Goal: Task Accomplishment & Management: Manage account settings

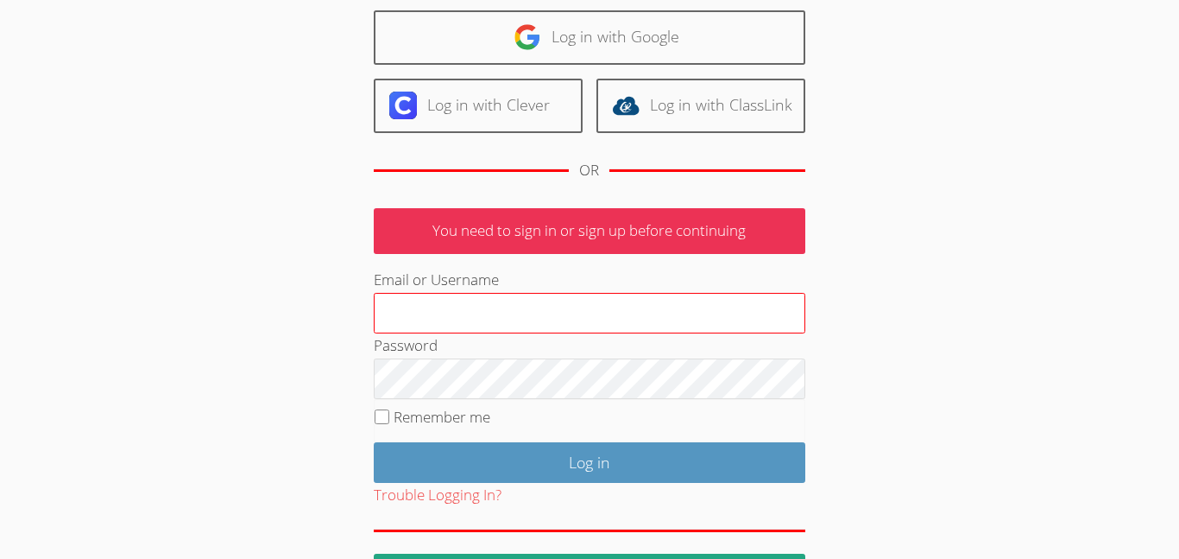
scroll to position [188, 0]
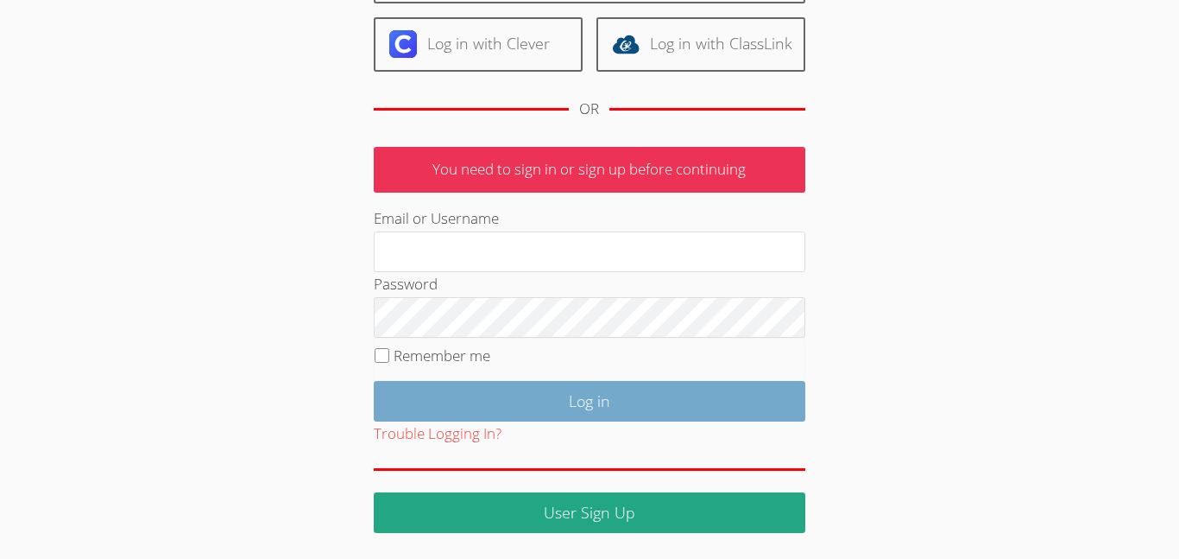
type input "[EMAIL_ADDRESS][DOMAIN_NAME]"
click at [628, 409] on input "Log in" at bounding box center [590, 401] width 432 height 41
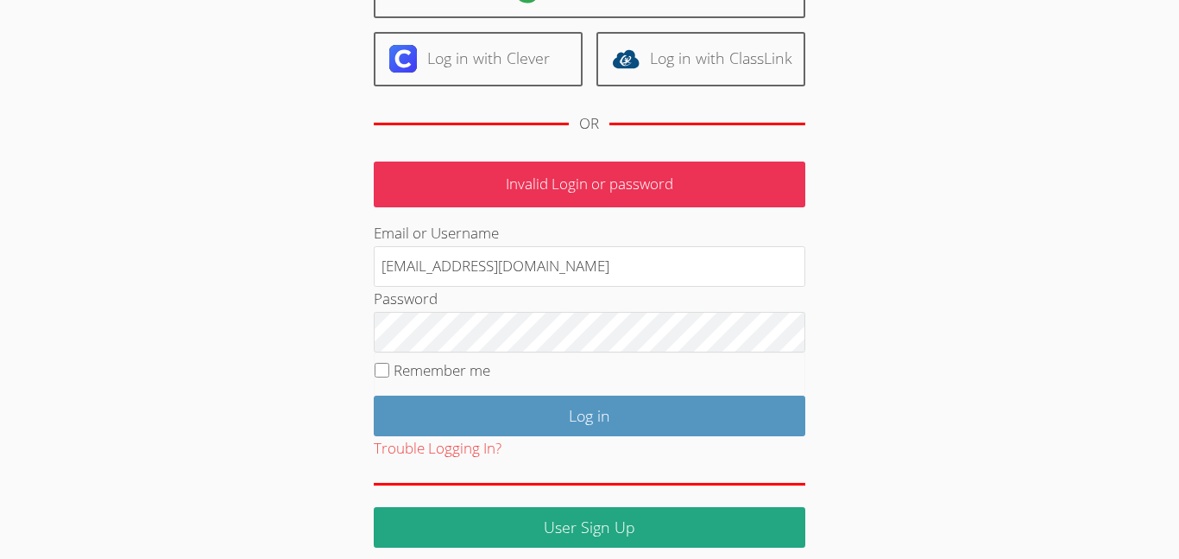
scroll to position [180, 0]
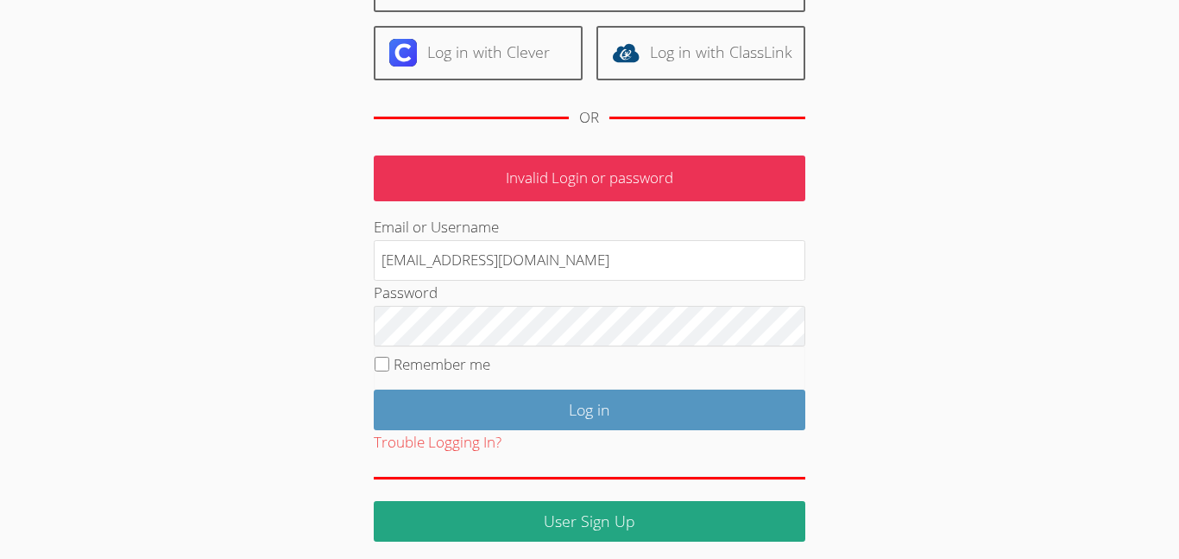
click at [508, 300] on div "Password" at bounding box center [590, 314] width 432 height 66
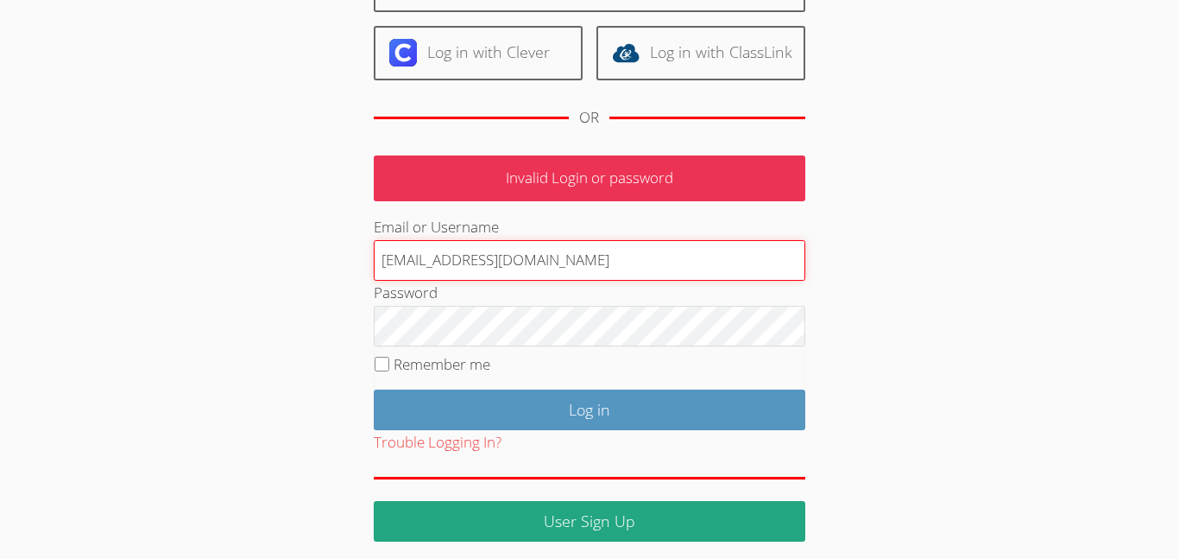
click at [531, 265] on input "[EMAIL_ADDRESS][DOMAIN_NAME]" at bounding box center [590, 260] width 432 height 41
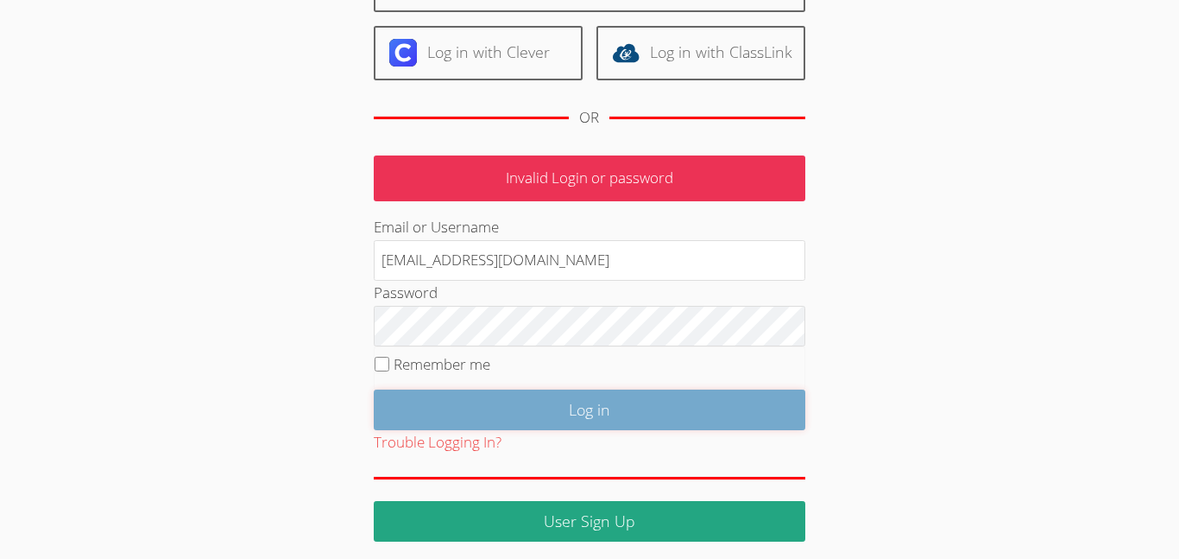
click at [571, 394] on input "Log in" at bounding box center [590, 409] width 432 height 41
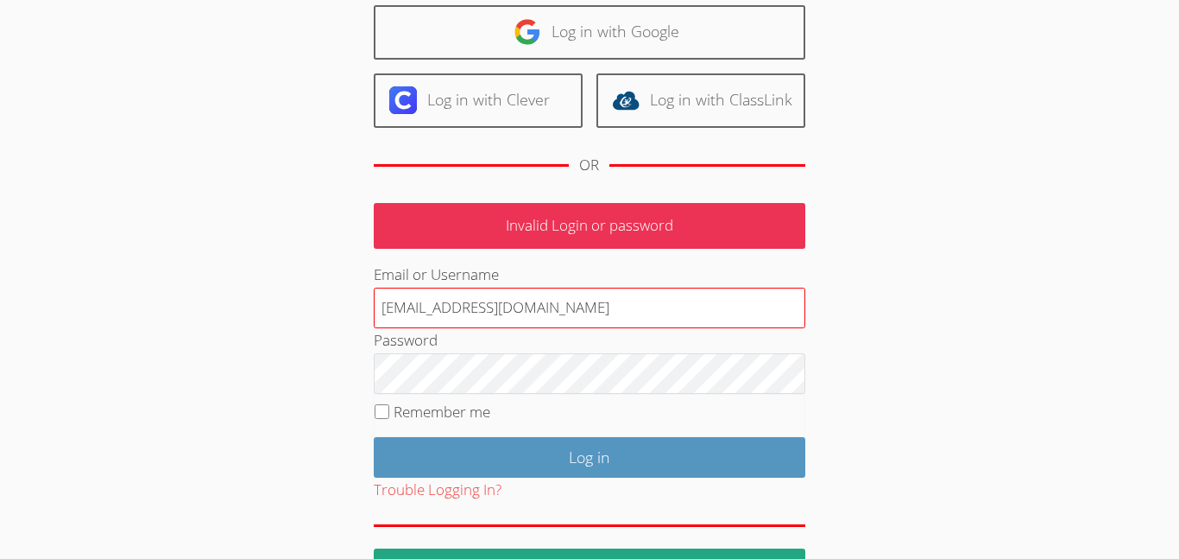
scroll to position [133, 0]
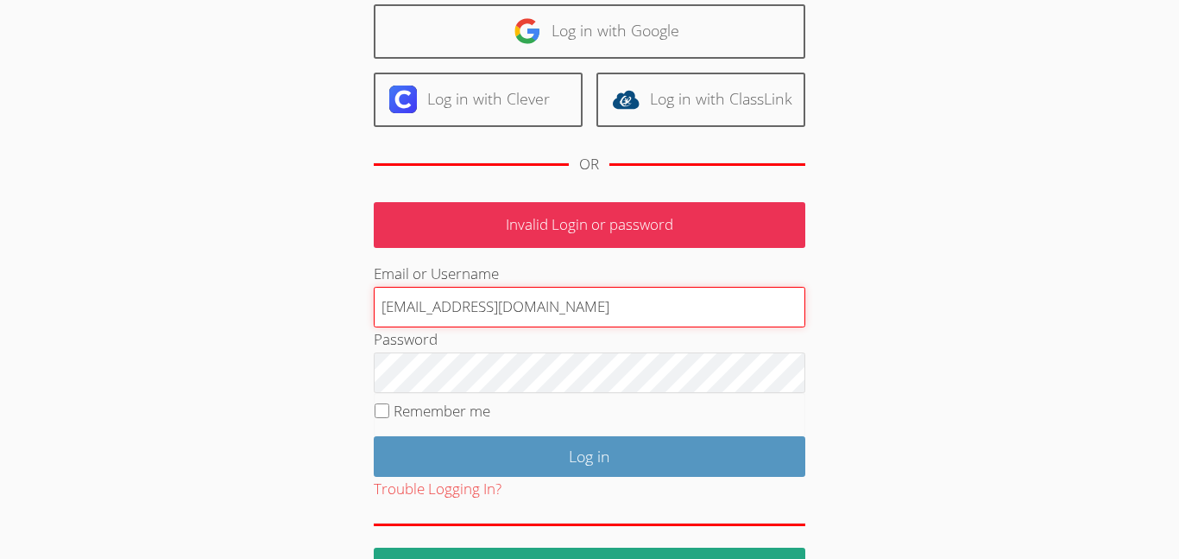
click at [518, 306] on input "[EMAIL_ADDRESS][DOMAIN_NAME]" at bounding box center [590, 307] width 432 height 41
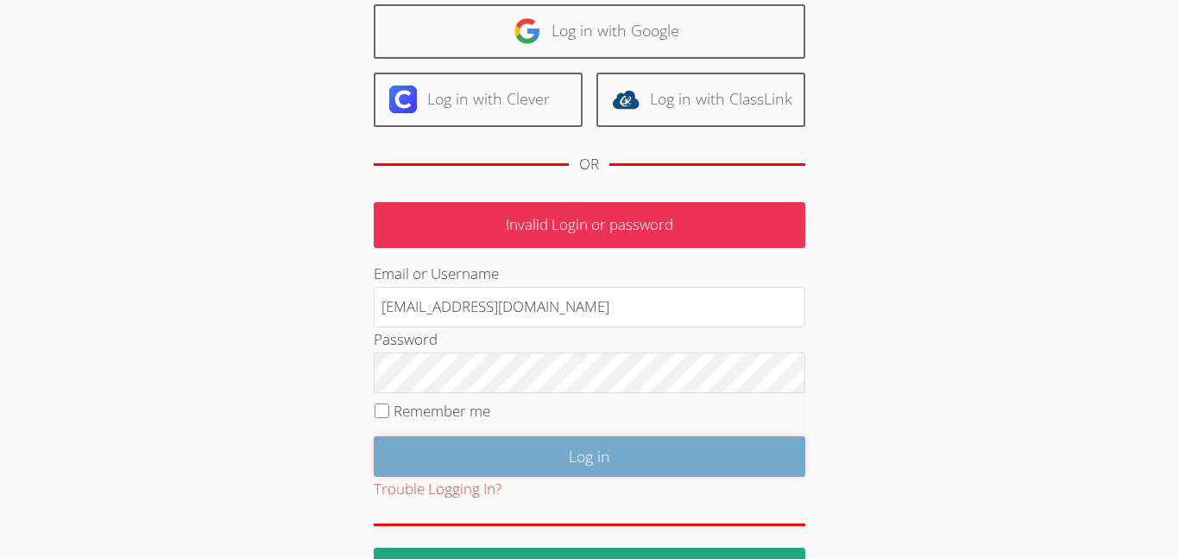
click at [587, 449] on input "Log in" at bounding box center [590, 456] width 432 height 41
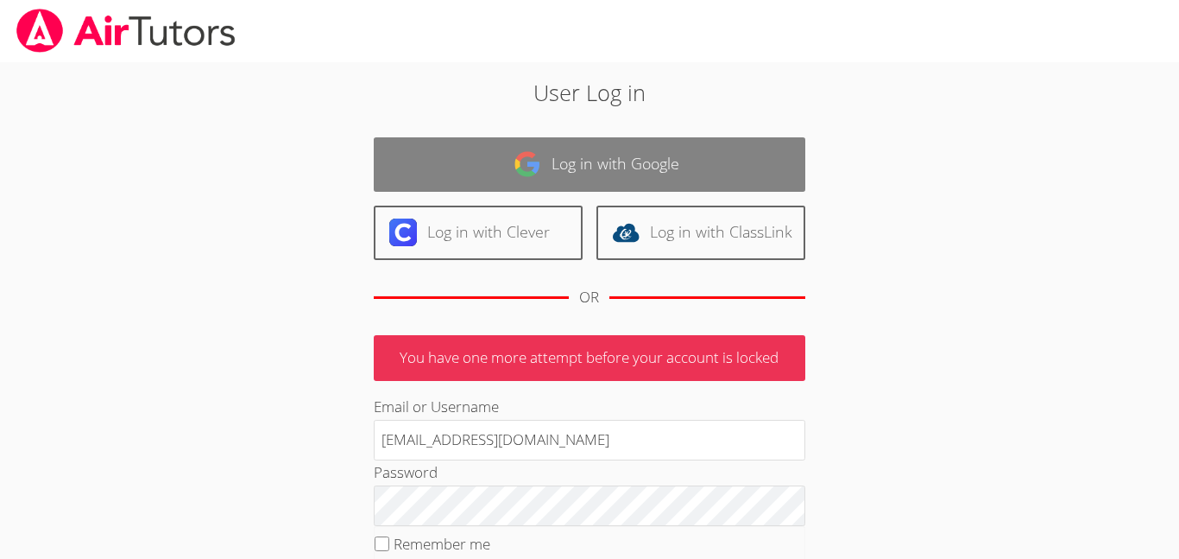
click at [557, 161] on link "Log in with Google" at bounding box center [590, 164] width 432 height 54
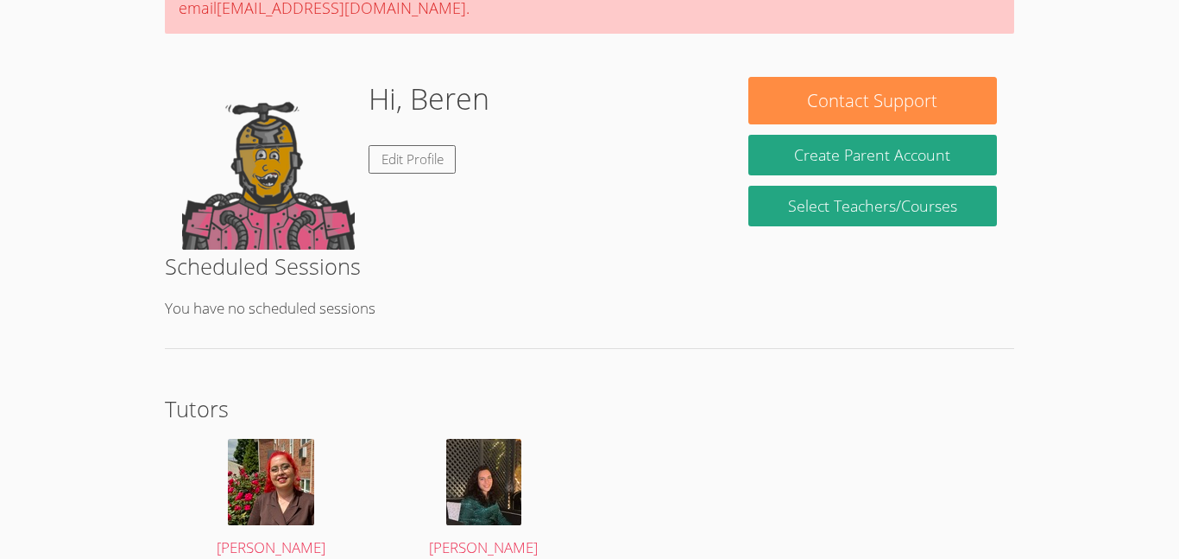
scroll to position [183, 0]
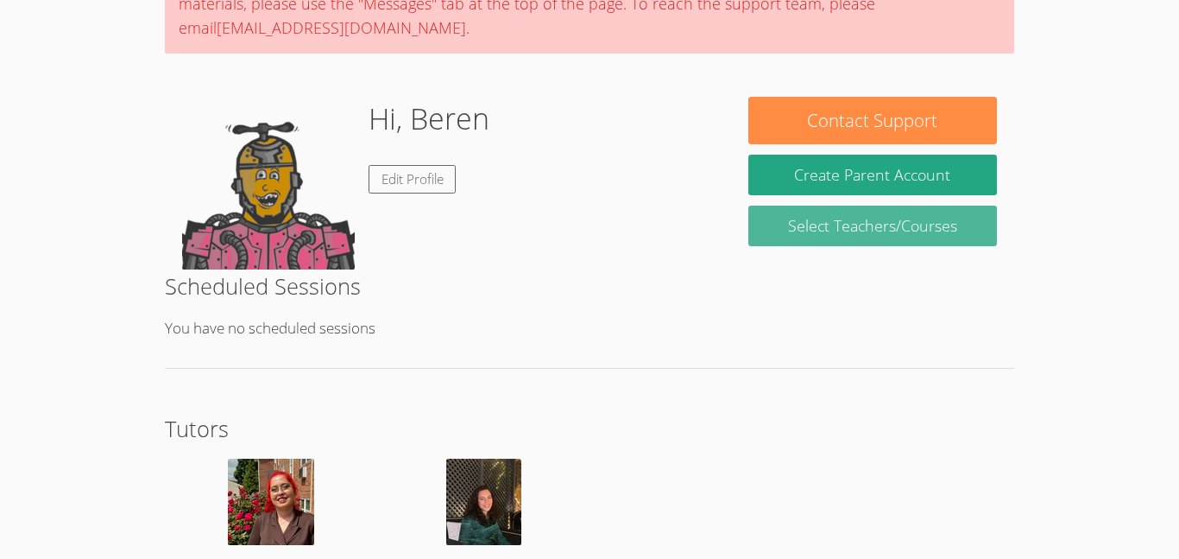
click at [833, 220] on link "Select Teachers/Courses" at bounding box center [872, 225] width 249 height 41
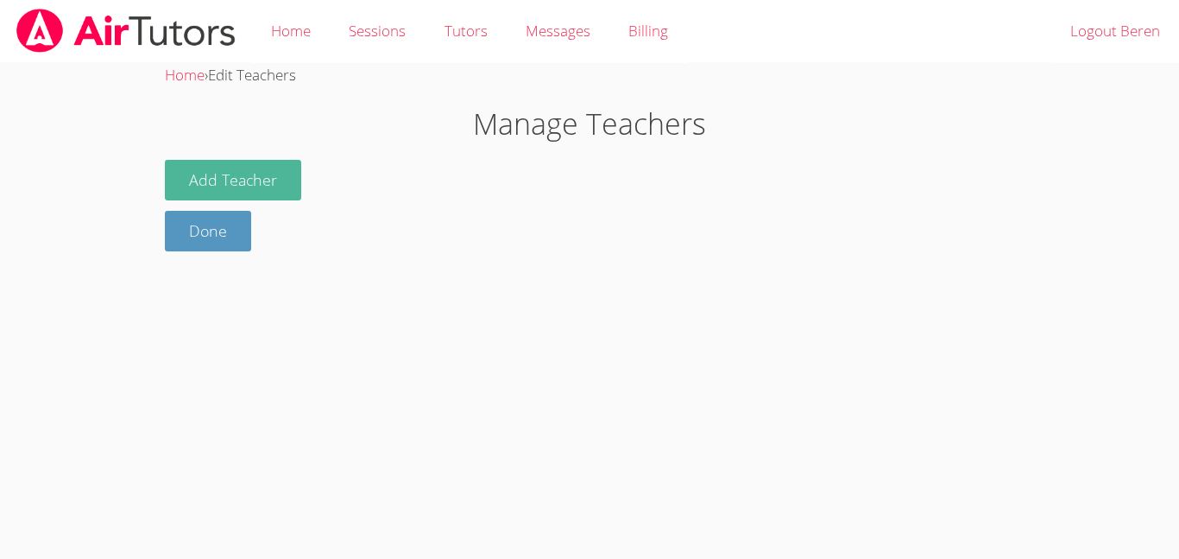
click at [246, 170] on button "Add Teacher" at bounding box center [233, 180] width 136 height 41
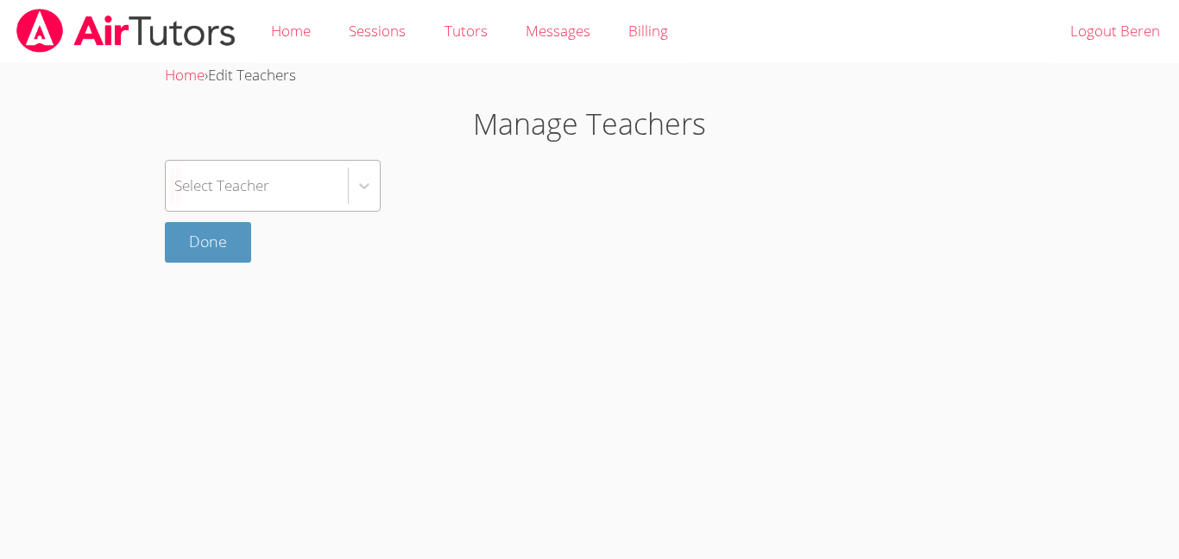
click at [299, 192] on div "Select Teacher" at bounding box center [257, 186] width 182 height 50
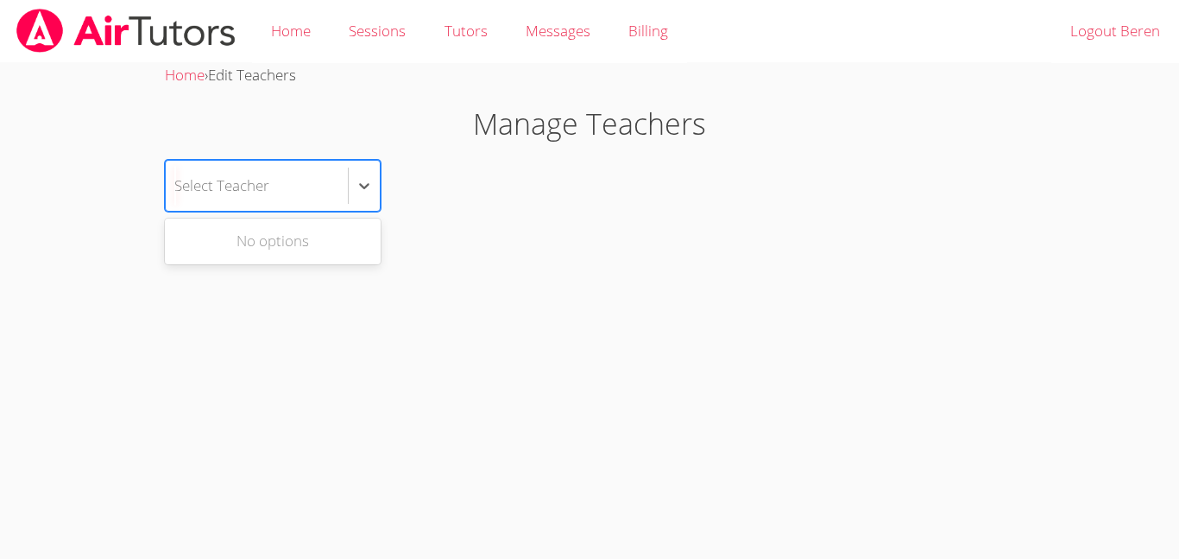
click at [308, 242] on div "No options" at bounding box center [273, 241] width 216 height 39
click at [323, 47] on link "Home" at bounding box center [291, 31] width 78 height 63
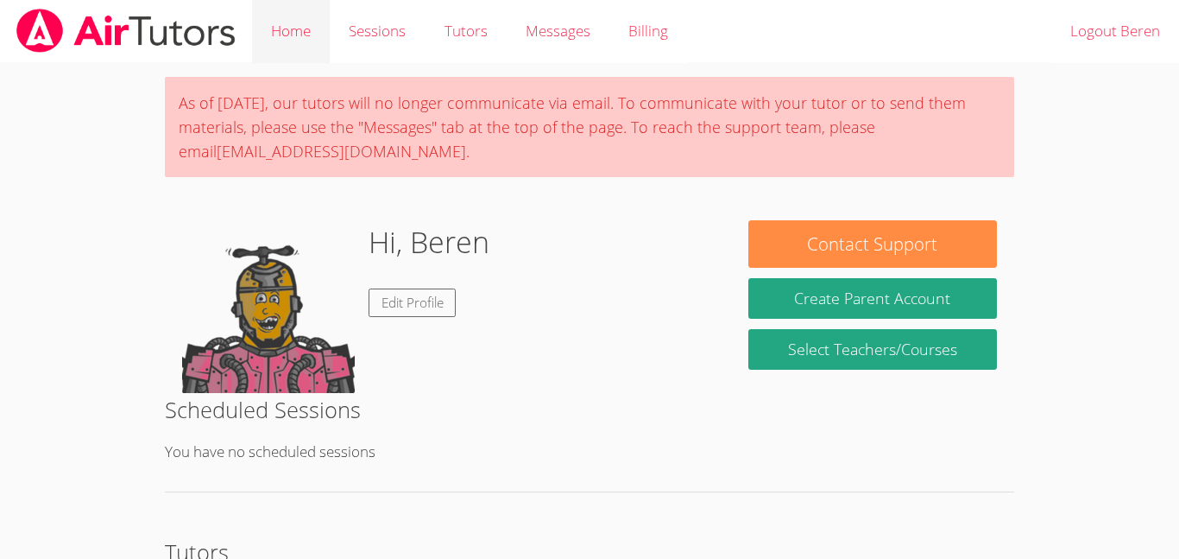
click at [294, 12] on link "Home" at bounding box center [291, 31] width 78 height 63
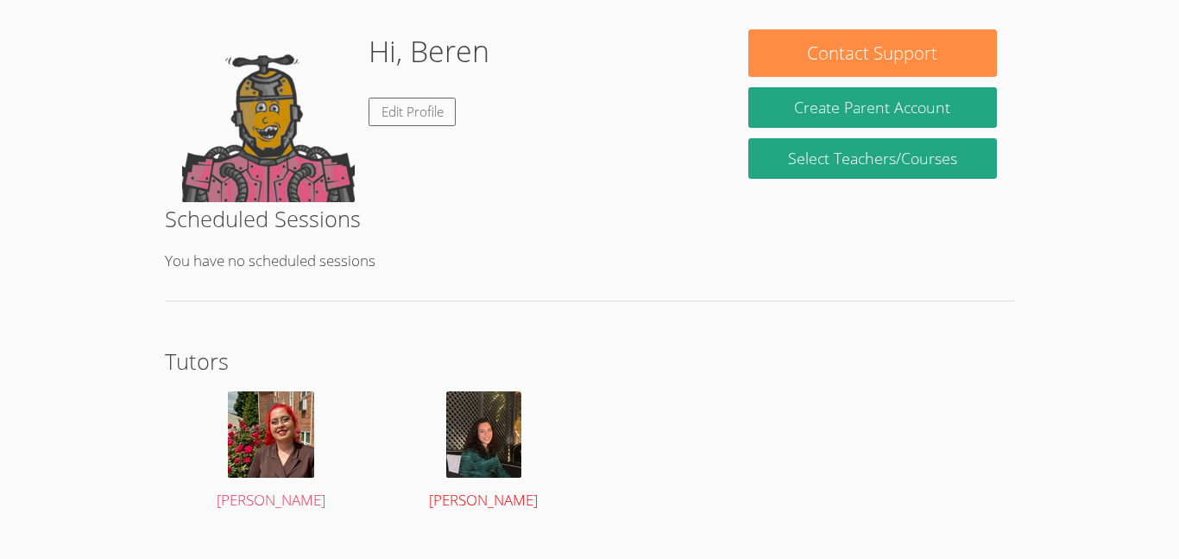
scroll to position [224, 0]
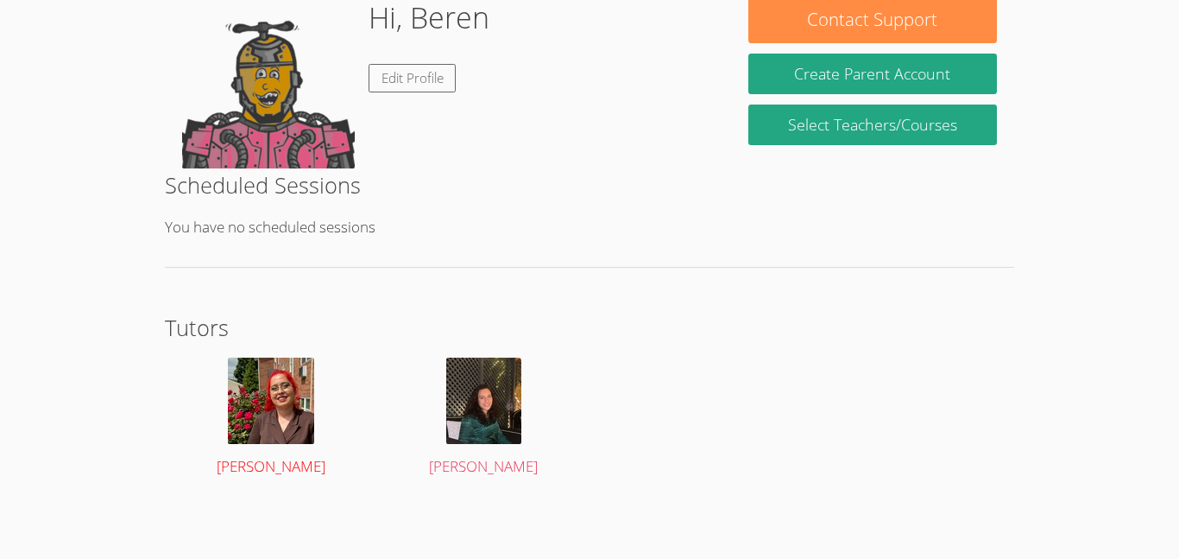
click at [284, 418] on img at bounding box center [271, 400] width 86 height 86
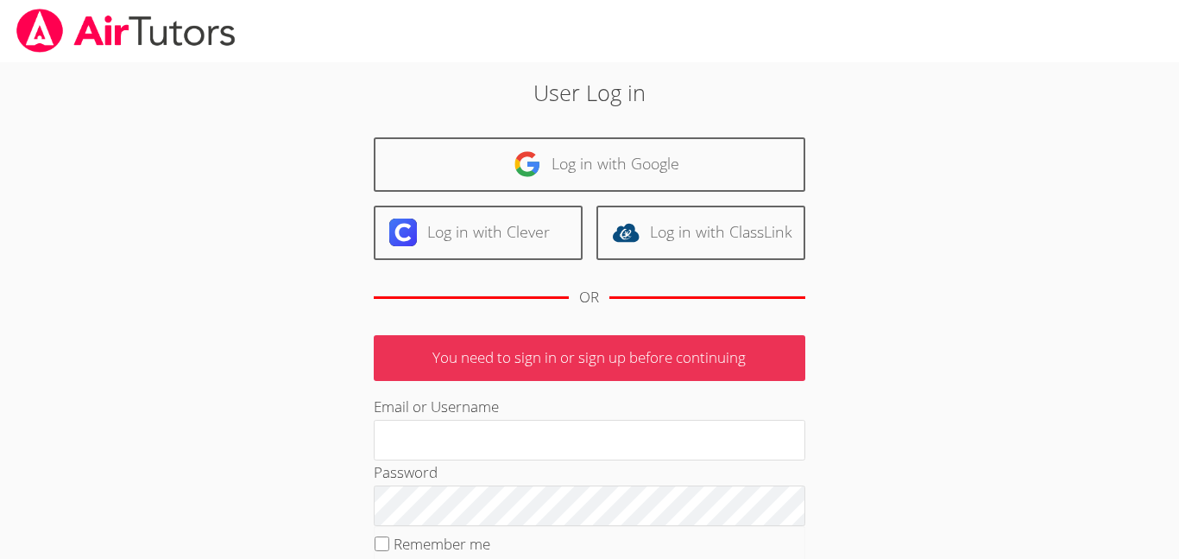
type input "[EMAIL_ADDRESS][DOMAIN_NAME]"
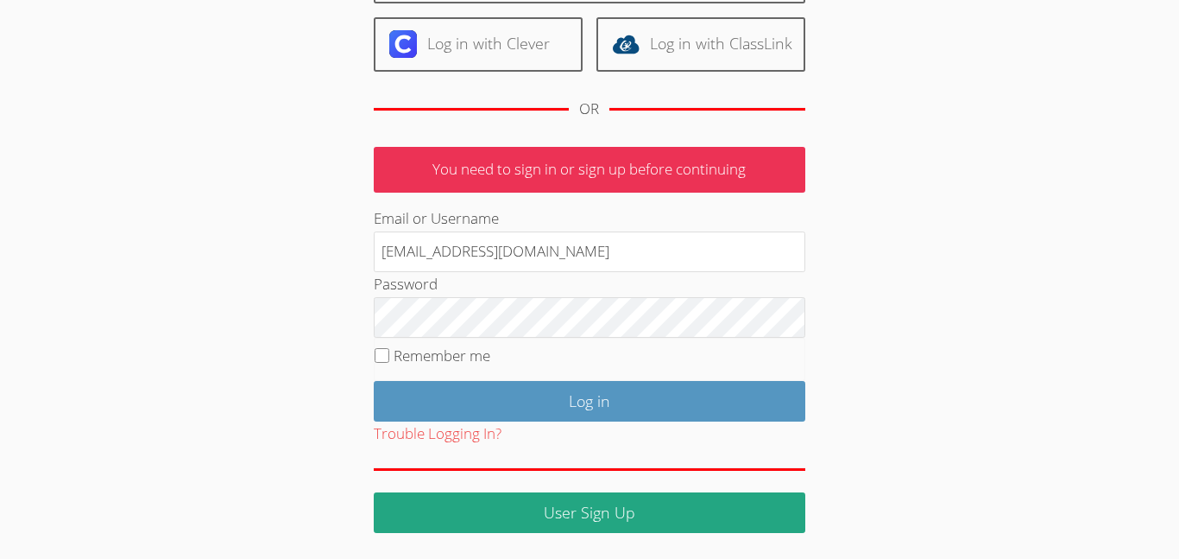
scroll to position [186, 0]
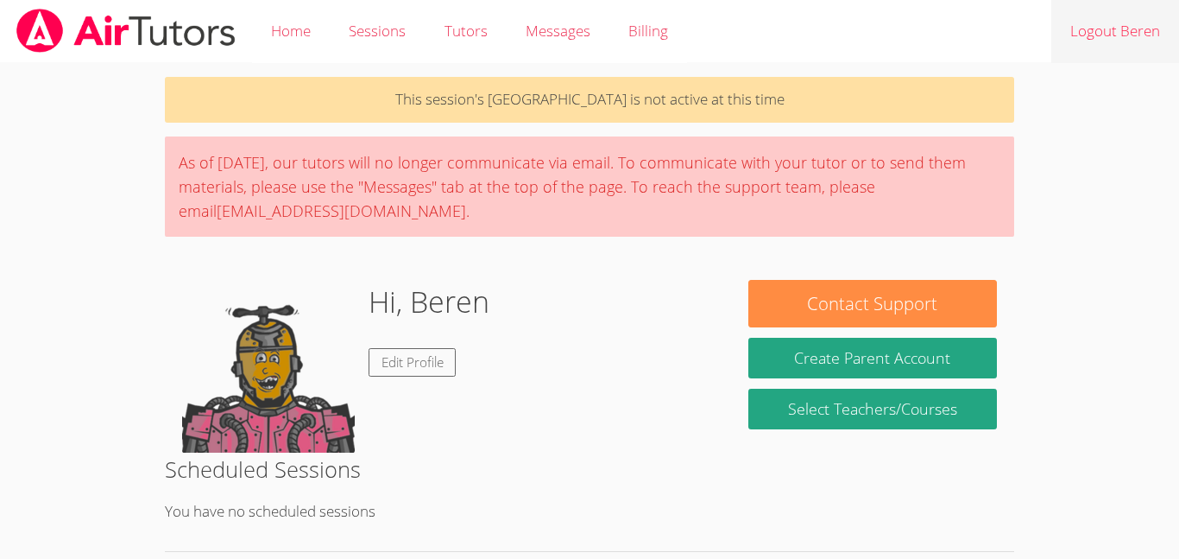
click at [1088, 47] on link "Logout Beren" at bounding box center [1115, 31] width 128 height 63
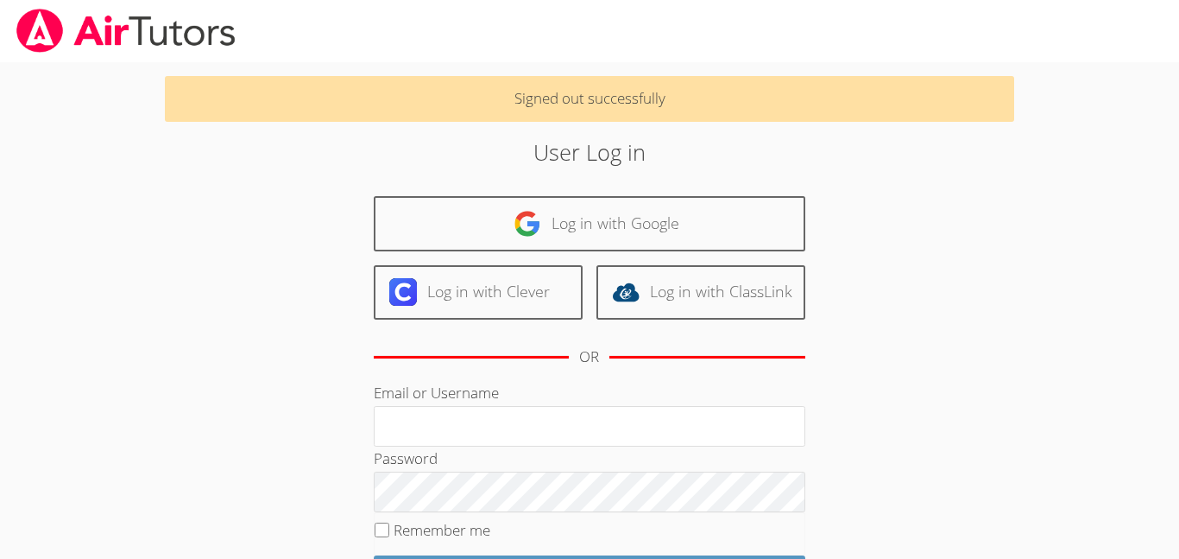
scroll to position [174, 0]
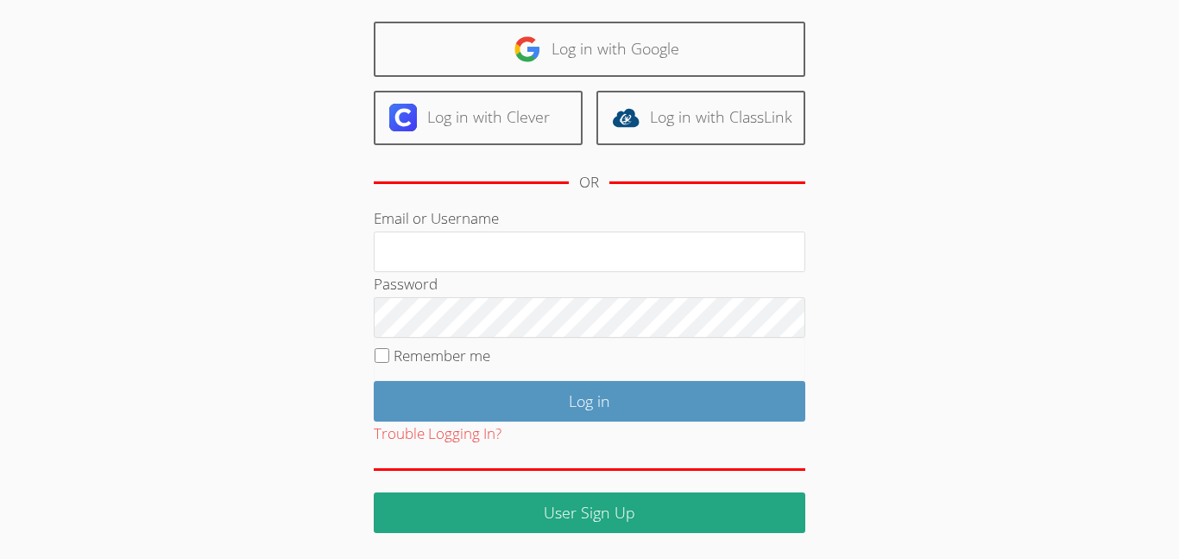
type input "[EMAIL_ADDRESS][DOMAIN_NAME]"
click at [178, 228] on div "Signed out successfully User Log in Log in with Google Log in with Clever Log i…" at bounding box center [590, 210] width 885 height 645
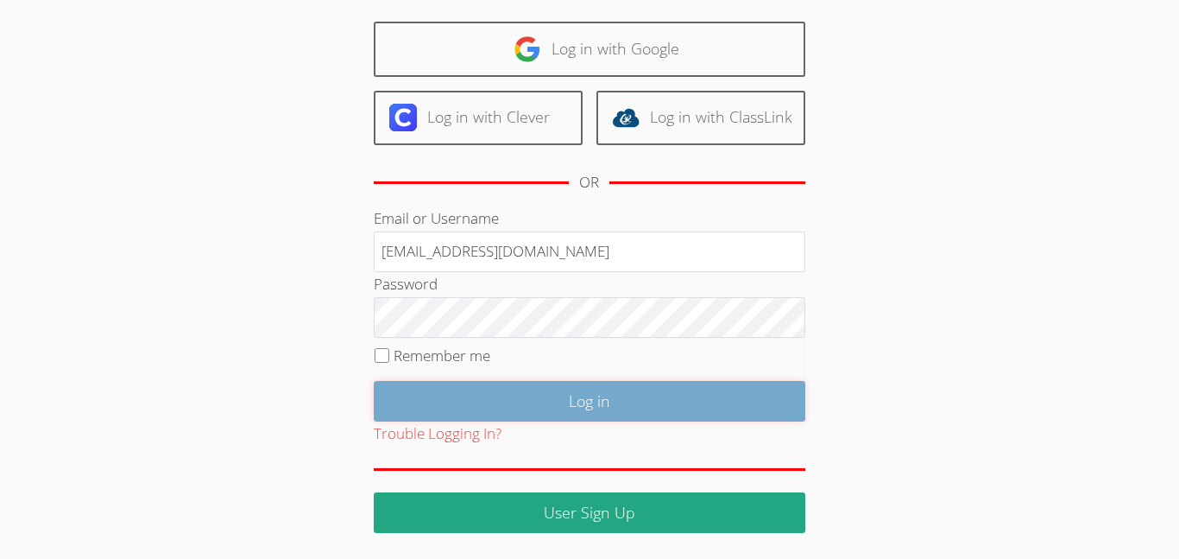
click at [602, 407] on input "Log in" at bounding box center [590, 401] width 432 height 41
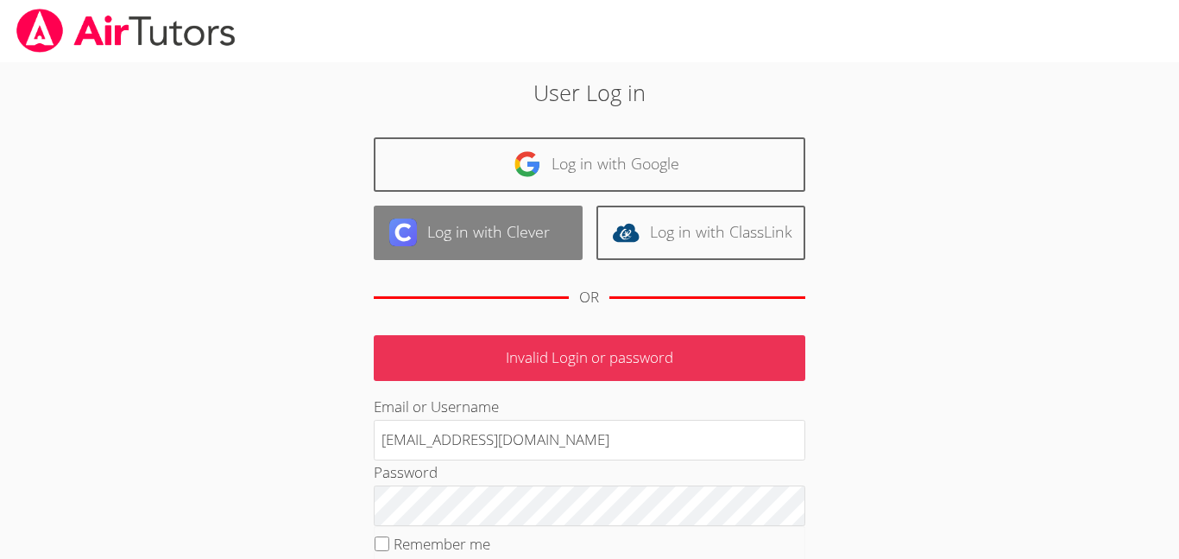
click at [508, 237] on link "Log in with Clever" at bounding box center [478, 232] width 209 height 54
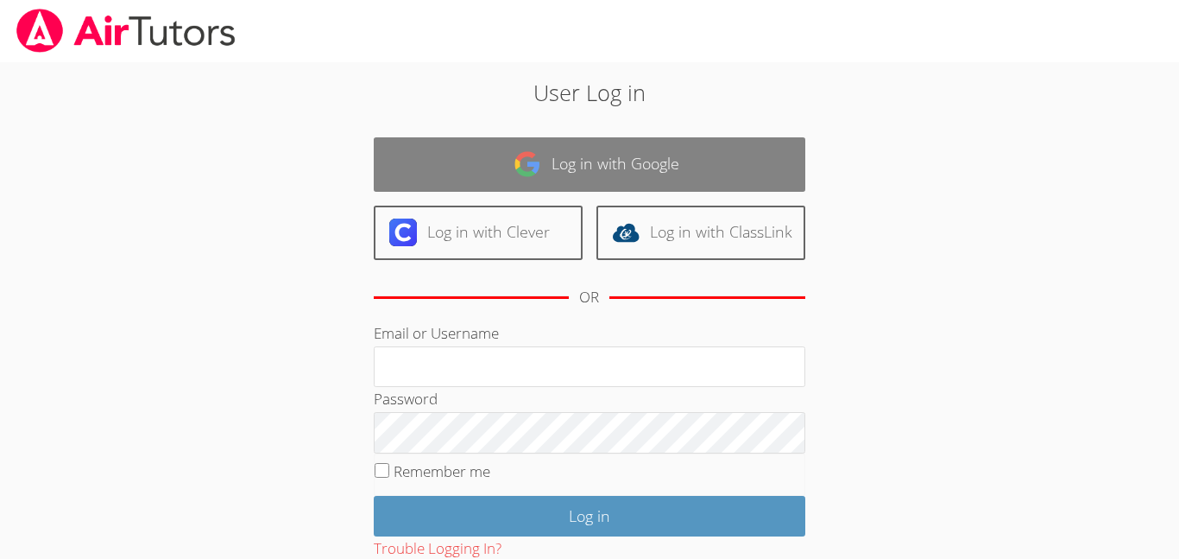
type input "berdem@bhusd.com"
click at [590, 164] on link "Log in with Google" at bounding box center [590, 164] width 432 height 54
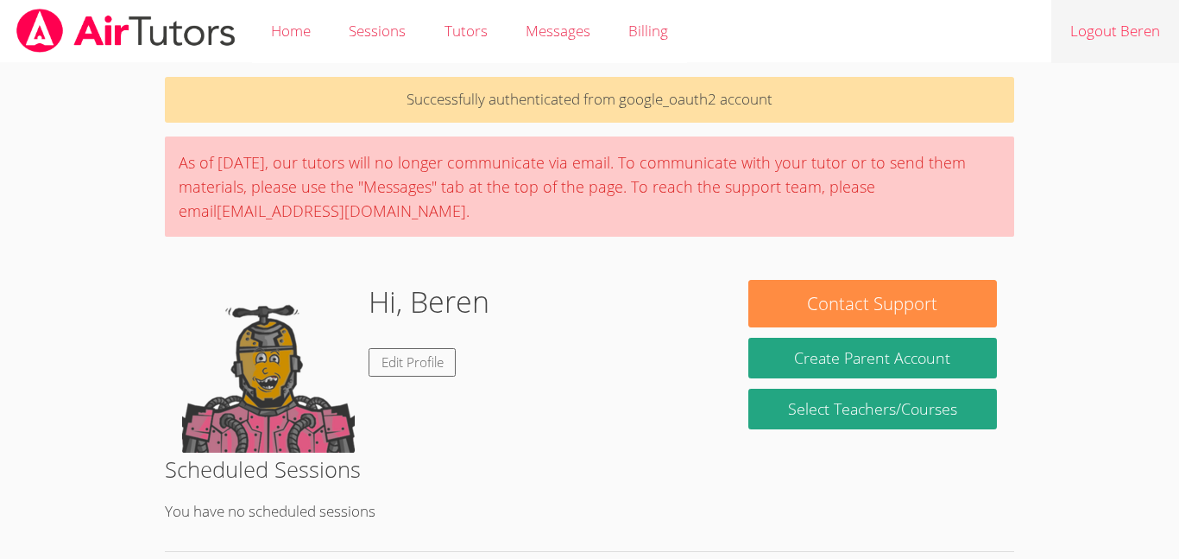
scroll to position [22, 0]
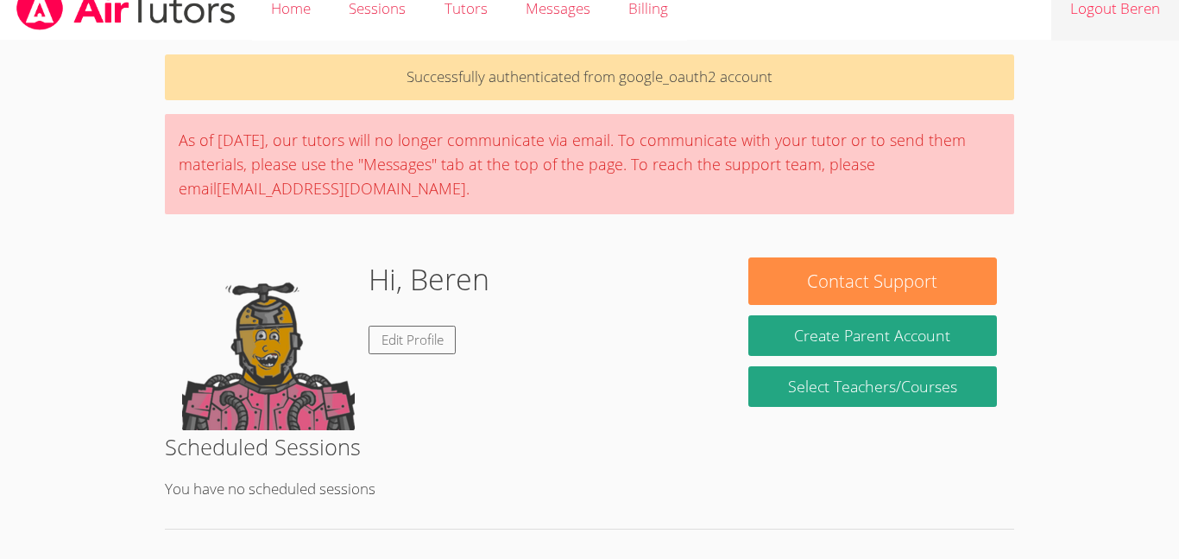
click at [1140, 16] on link "Logout Beren" at bounding box center [1115, 9] width 128 height 63
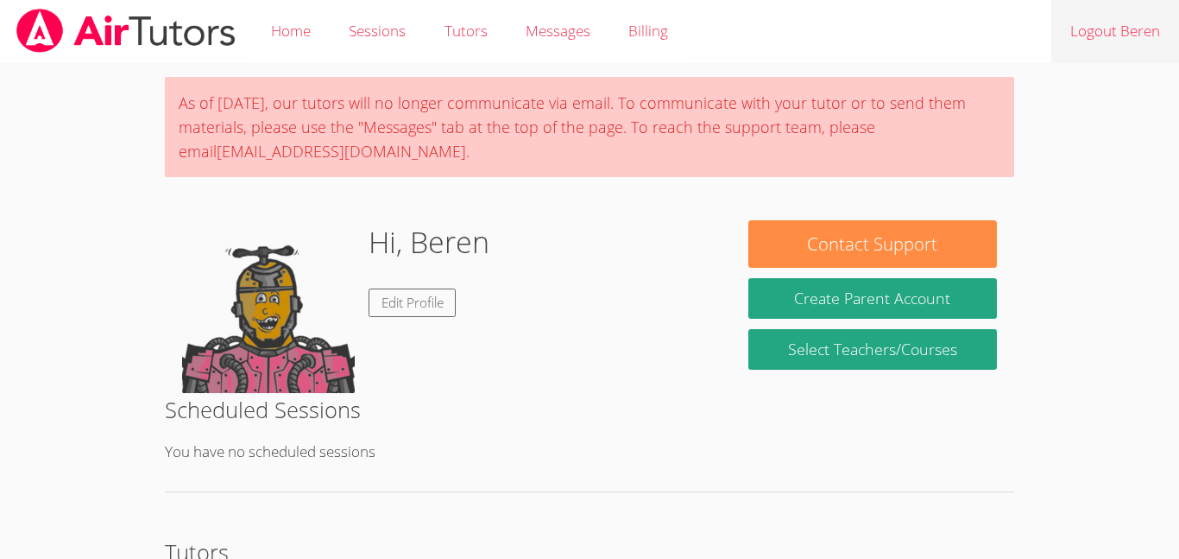
click at [1102, 30] on link "Logout Beren" at bounding box center [1115, 31] width 128 height 63
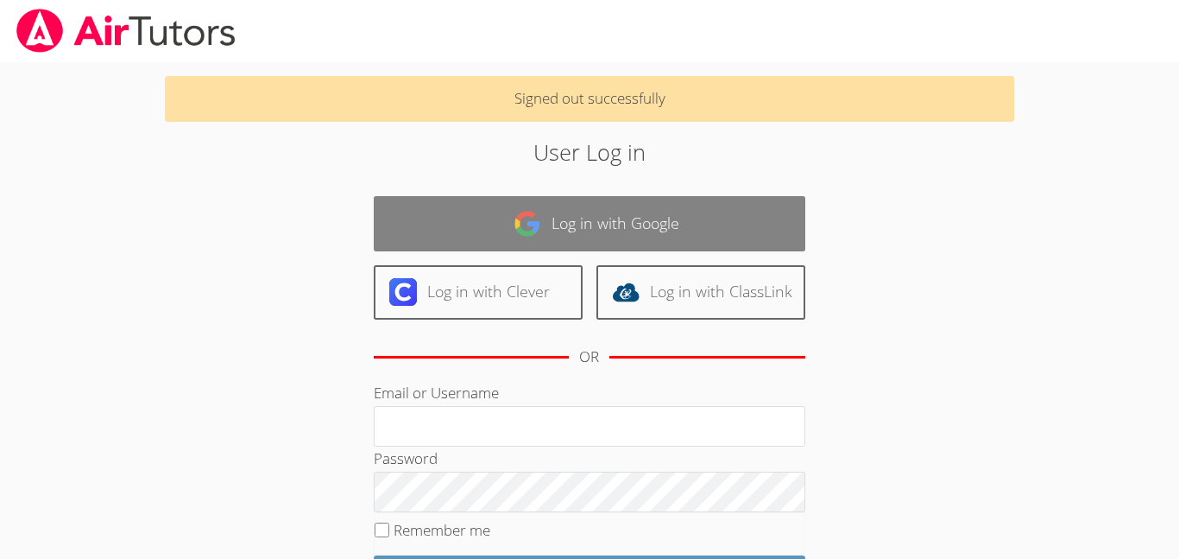
type input "berdem@bhusd.com"
click at [630, 221] on link "Log in with Google" at bounding box center [590, 223] width 432 height 54
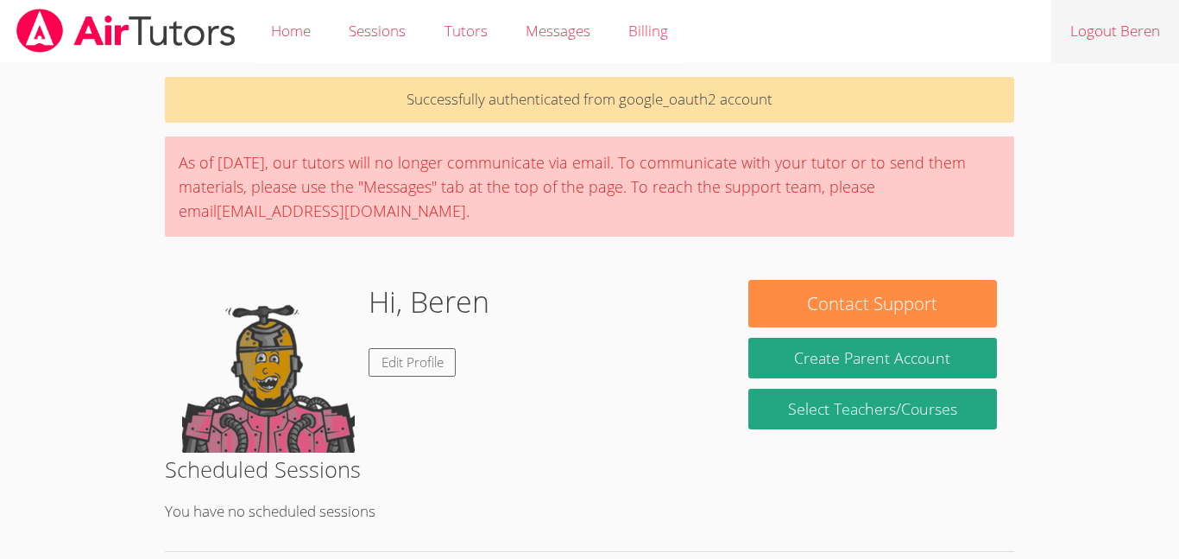
click at [1086, 25] on link "Logout Beren" at bounding box center [1115, 31] width 128 height 63
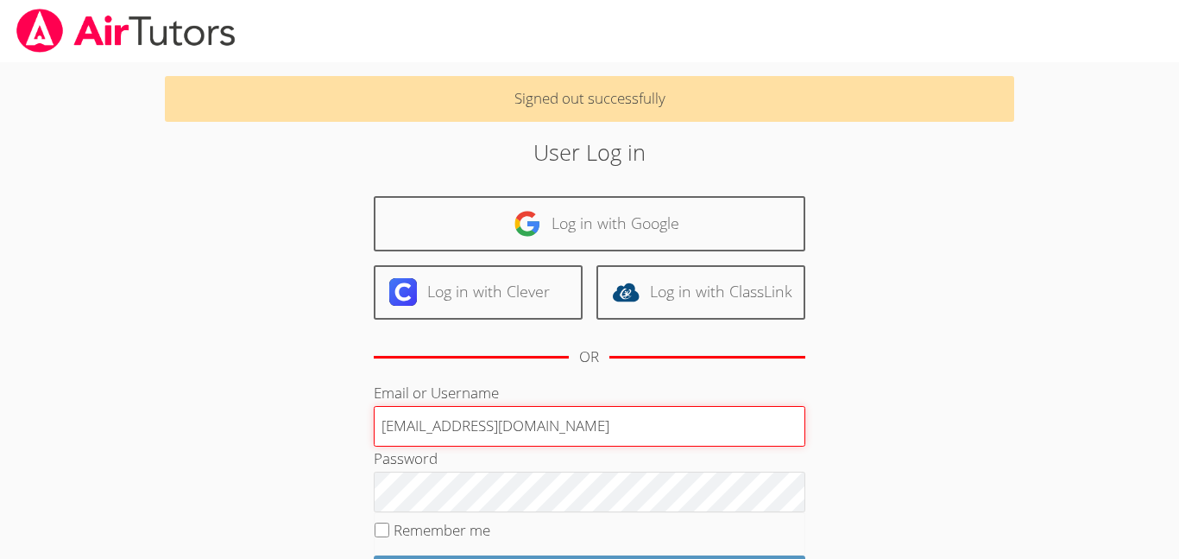
click at [434, 429] on input "[EMAIL_ADDRESS][DOMAIN_NAME]" at bounding box center [590, 426] width 432 height 41
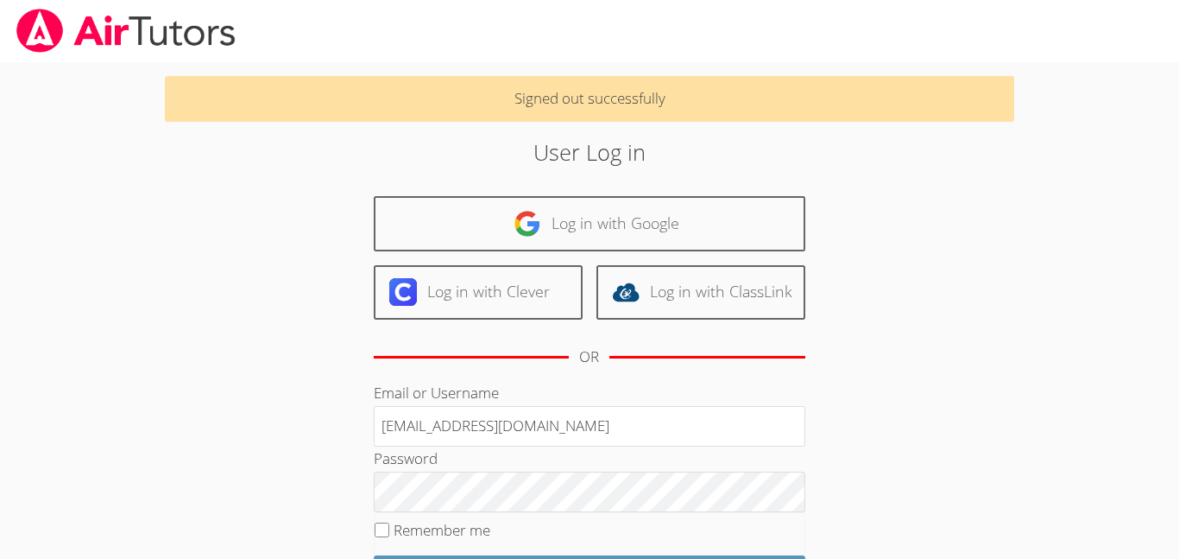
click at [276, 395] on div "User Log in Log in with Google Log in with Clever Log in with ClassLink OR Emai…" at bounding box center [589, 421] width 637 height 571
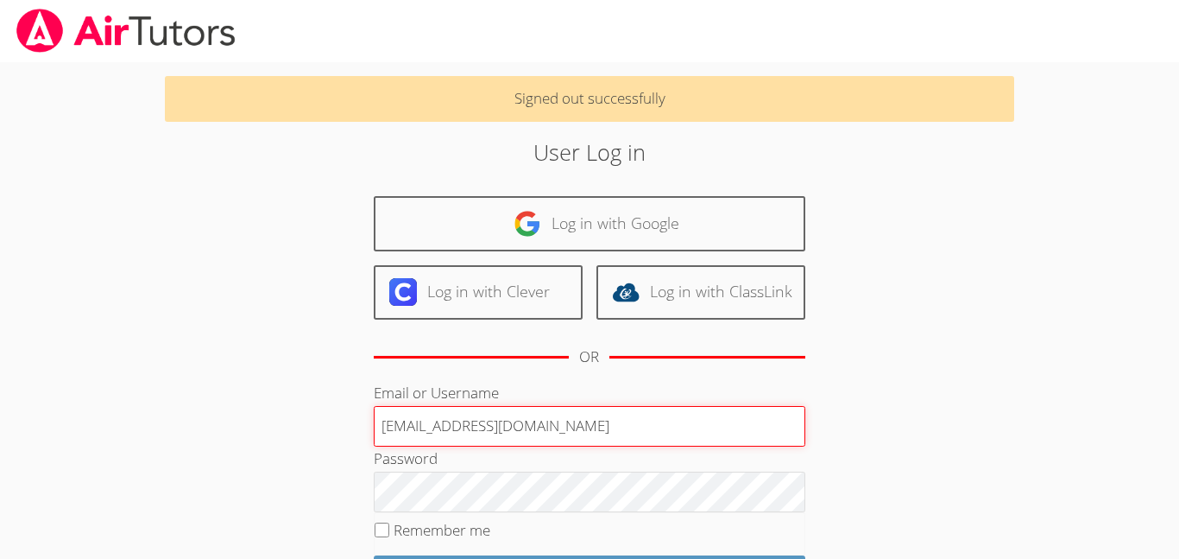
click at [439, 427] on input "[EMAIL_ADDRESS][DOMAIN_NAME]" at bounding box center [590, 426] width 432 height 41
type input "[EMAIL_ADDRESS][DOMAIN_NAME]"
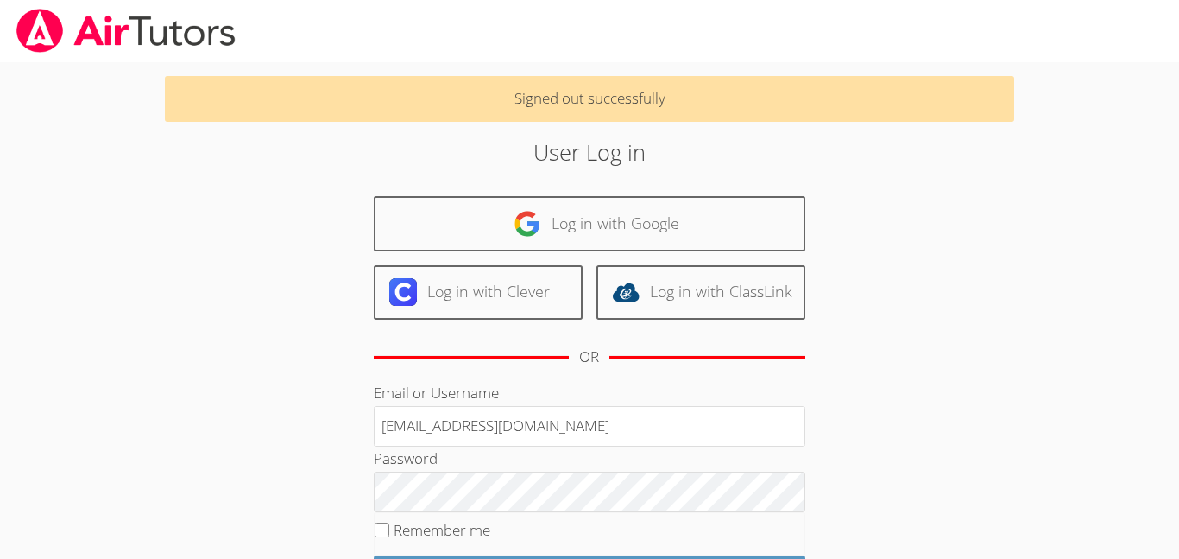
click at [302, 456] on div "User Log in Log in with Google Log in with Clever Log in with ClassLink OR Emai…" at bounding box center [589, 421] width 637 height 571
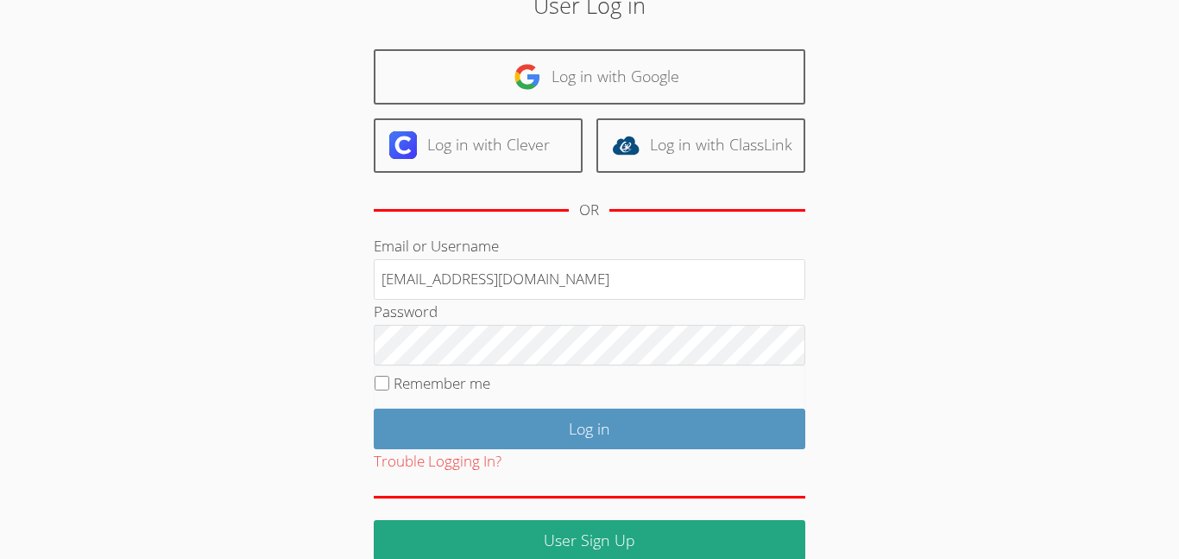
scroll to position [173, 0]
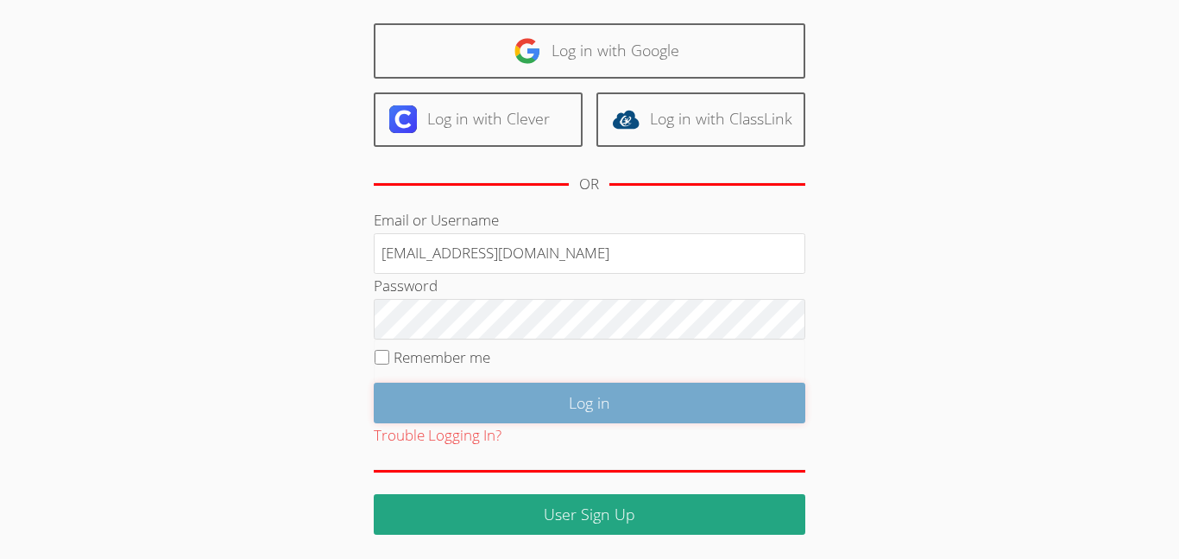
click at [576, 408] on input "Log in" at bounding box center [590, 402] width 432 height 41
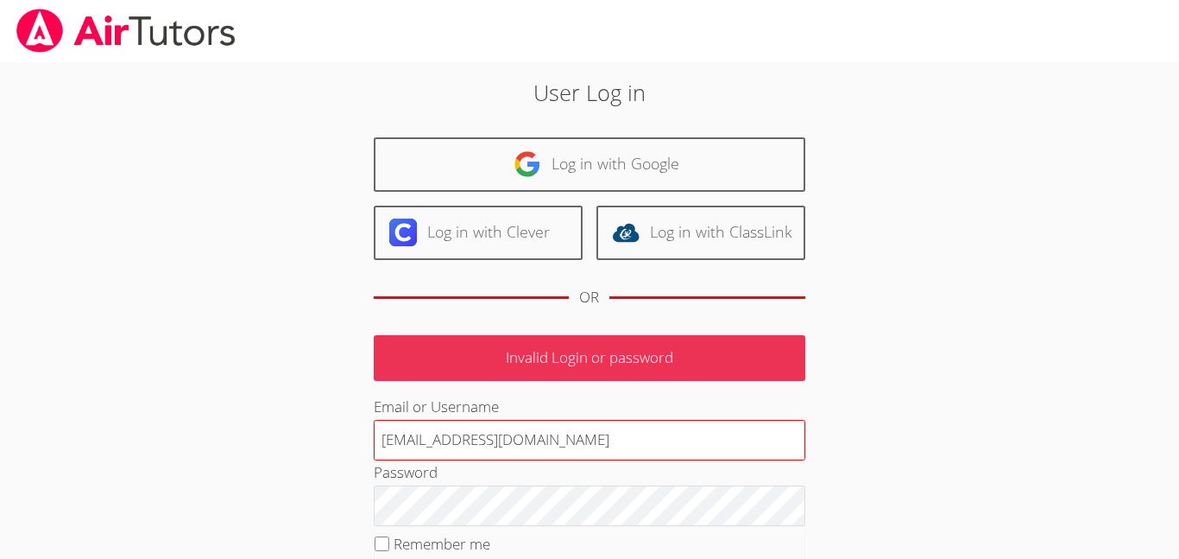
click at [443, 441] on input "berdem2@bhusd.com" at bounding box center [590, 440] width 432 height 41
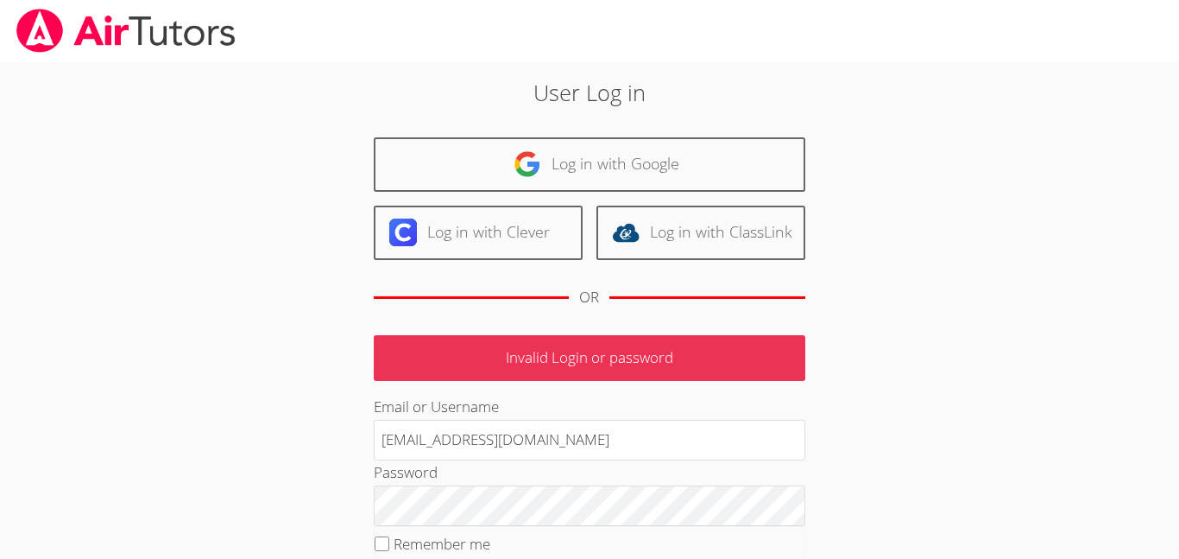
type input "[EMAIL_ADDRESS][DOMAIN_NAME]"
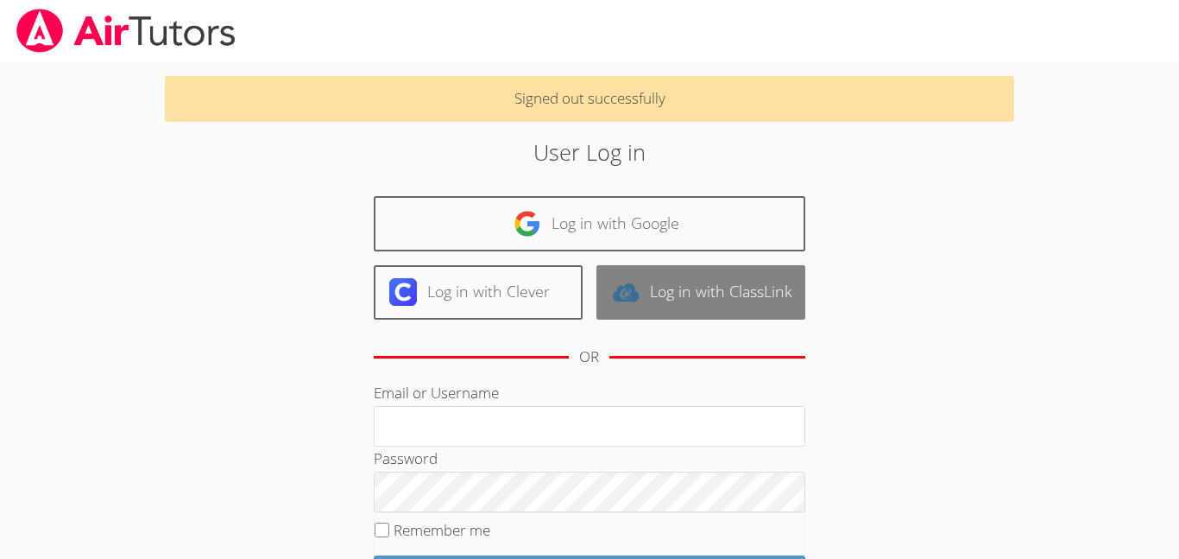
scroll to position [174, 0]
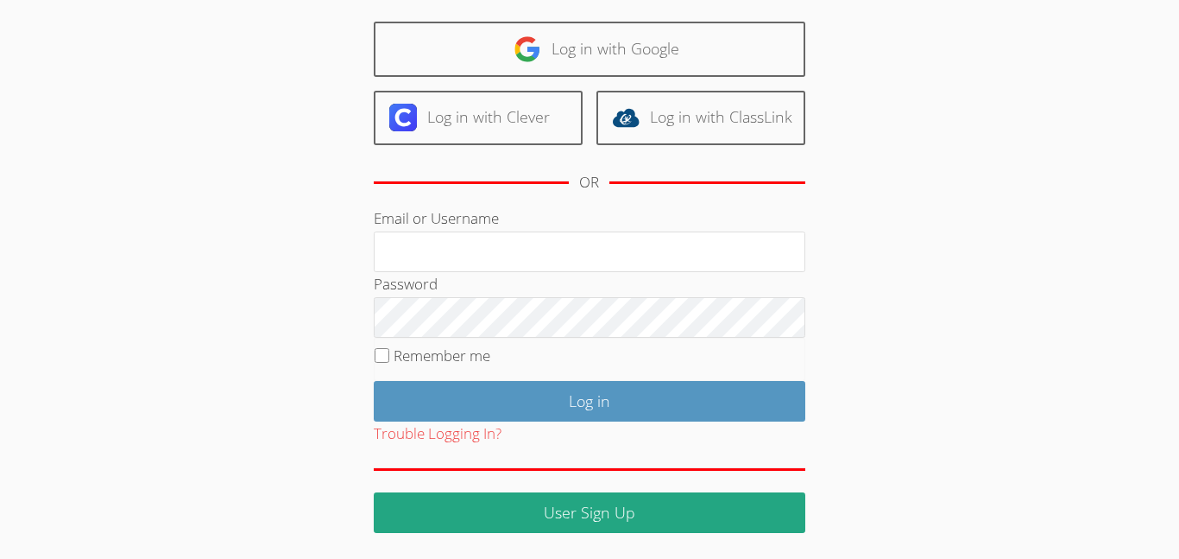
type input "[EMAIL_ADDRESS][DOMAIN_NAME]"
click at [144, 384] on html "Signed out successfully User Log in Log in with Google Log in with Clever Log i…" at bounding box center [589, 105] width 1179 height 559
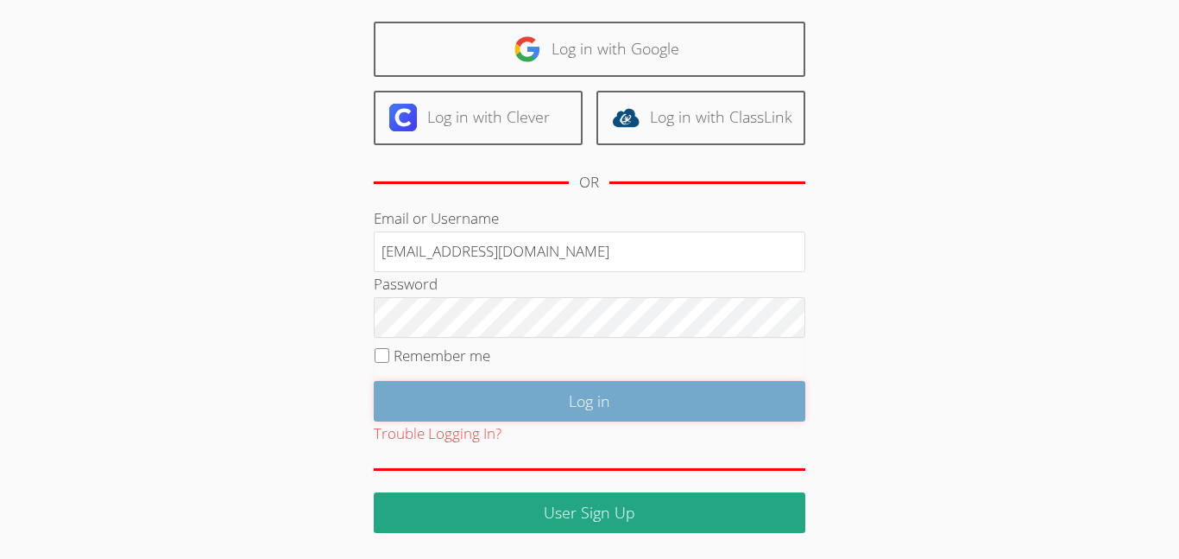
click at [559, 420] on input "Log in" at bounding box center [590, 401] width 432 height 41
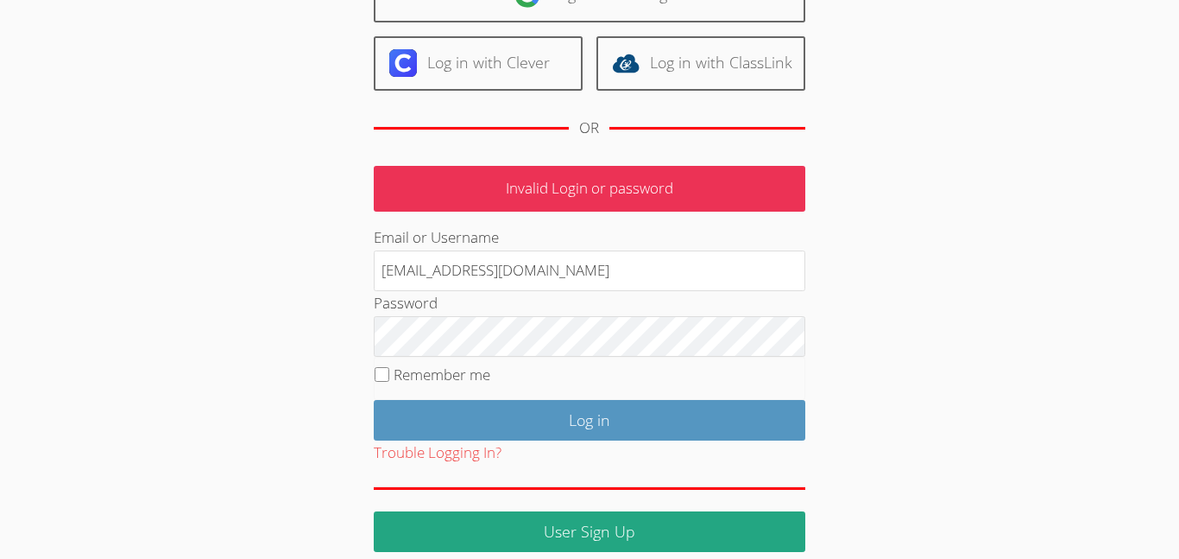
scroll to position [188, 0]
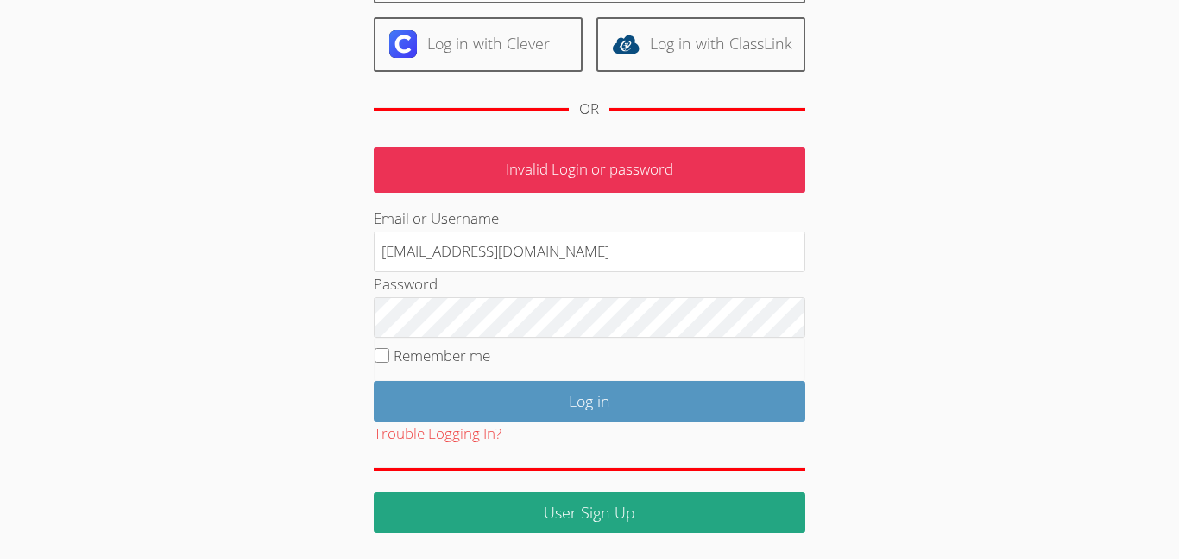
click at [527, 445] on div "Trouble Logging In?" at bounding box center [590, 433] width 432 height 25
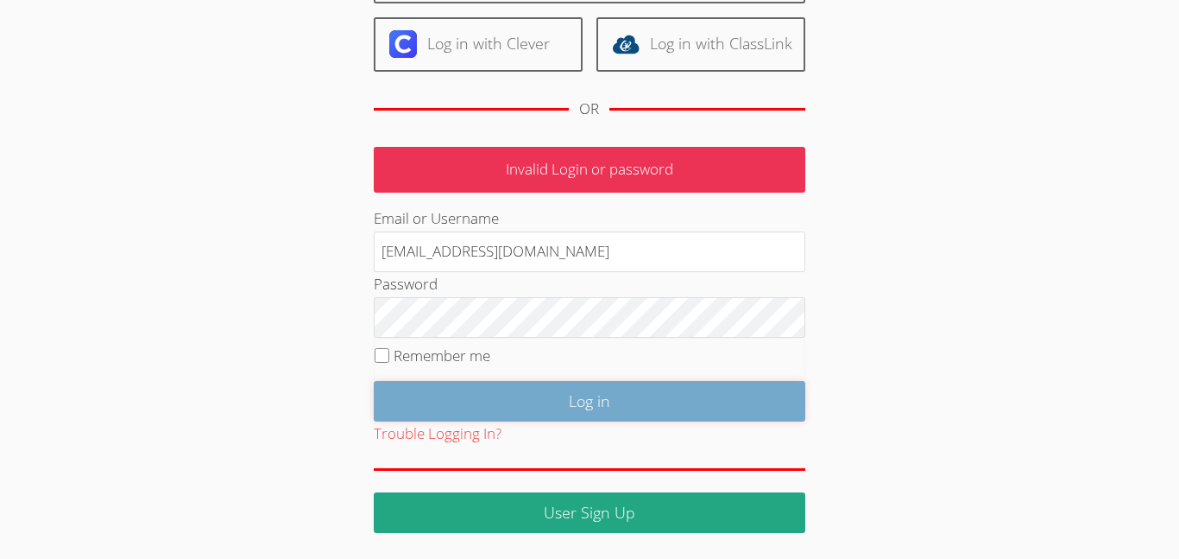
click at [527, 394] on input "Log in" at bounding box center [590, 401] width 432 height 41
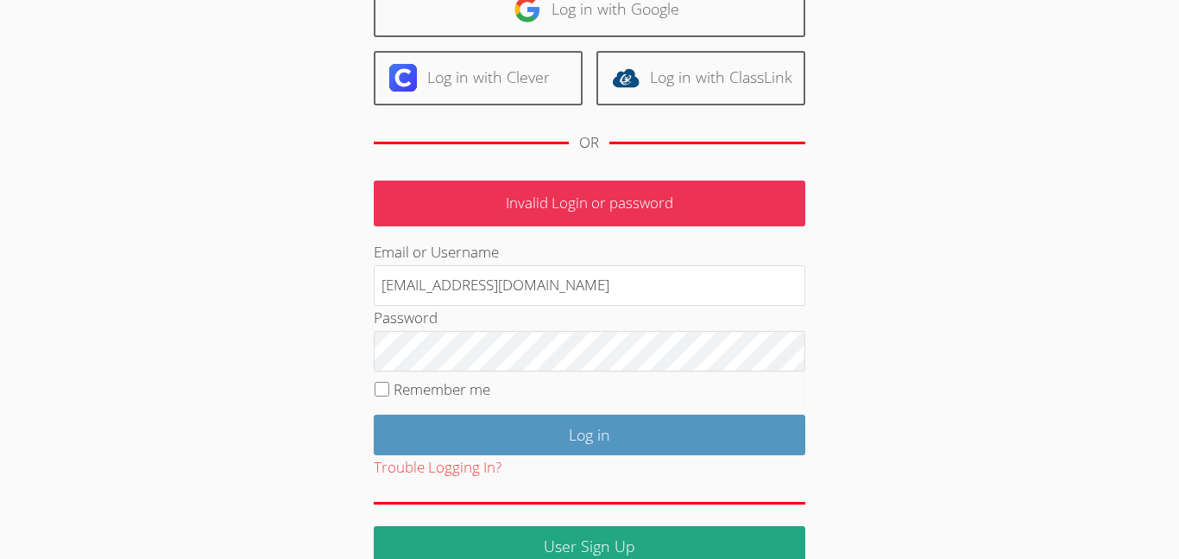
scroll to position [188, 0]
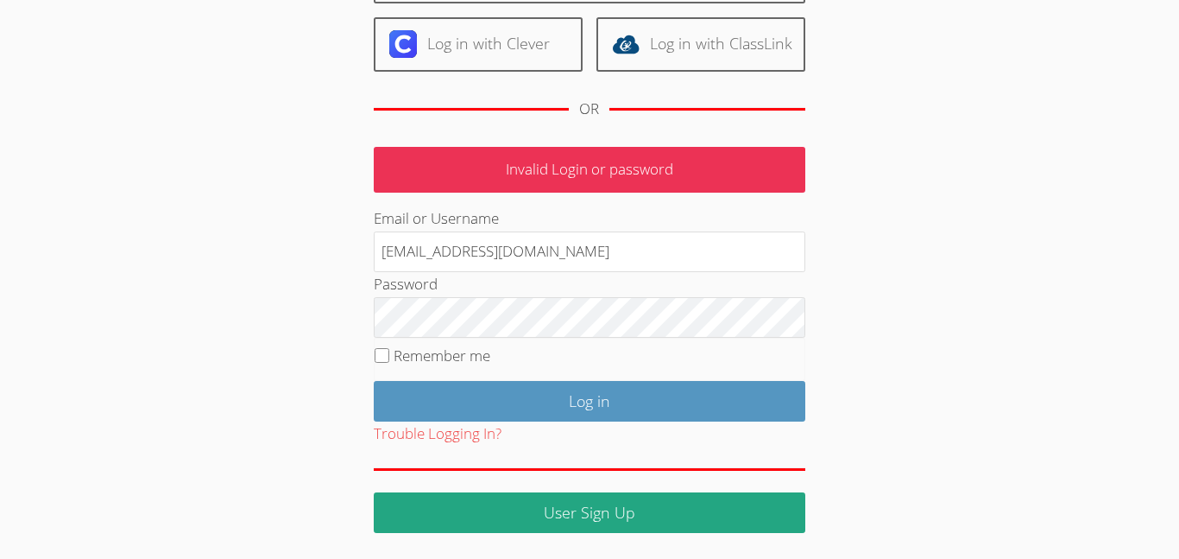
click at [536, 174] on p "Invalid Login or password" at bounding box center [590, 170] width 432 height 46
click at [649, 174] on p "Invalid Login or password" at bounding box center [590, 170] width 432 height 46
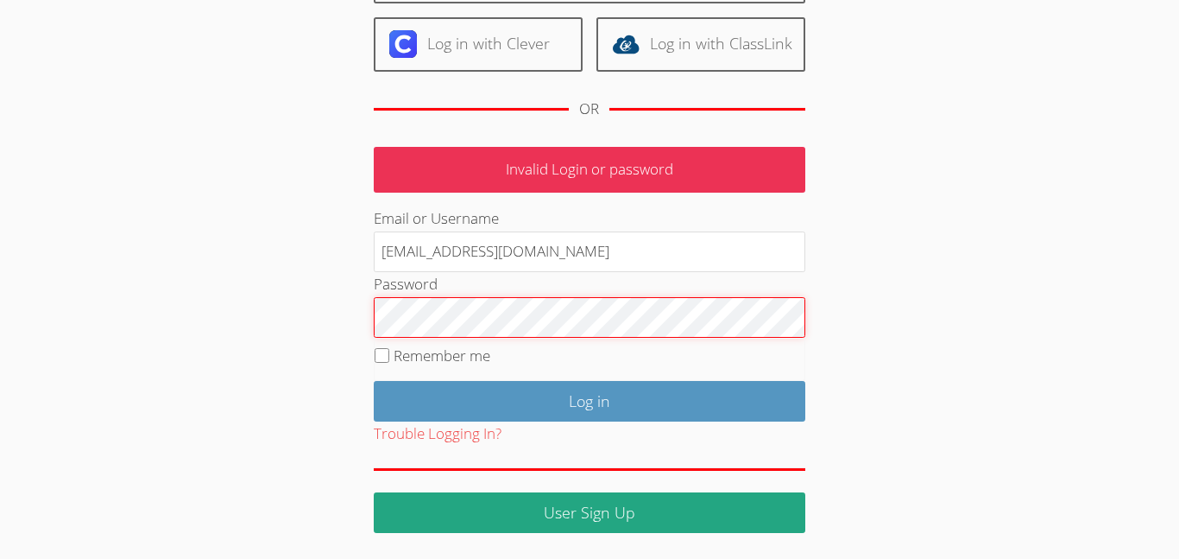
click at [374, 381] on input "Log in" at bounding box center [590, 401] width 432 height 41
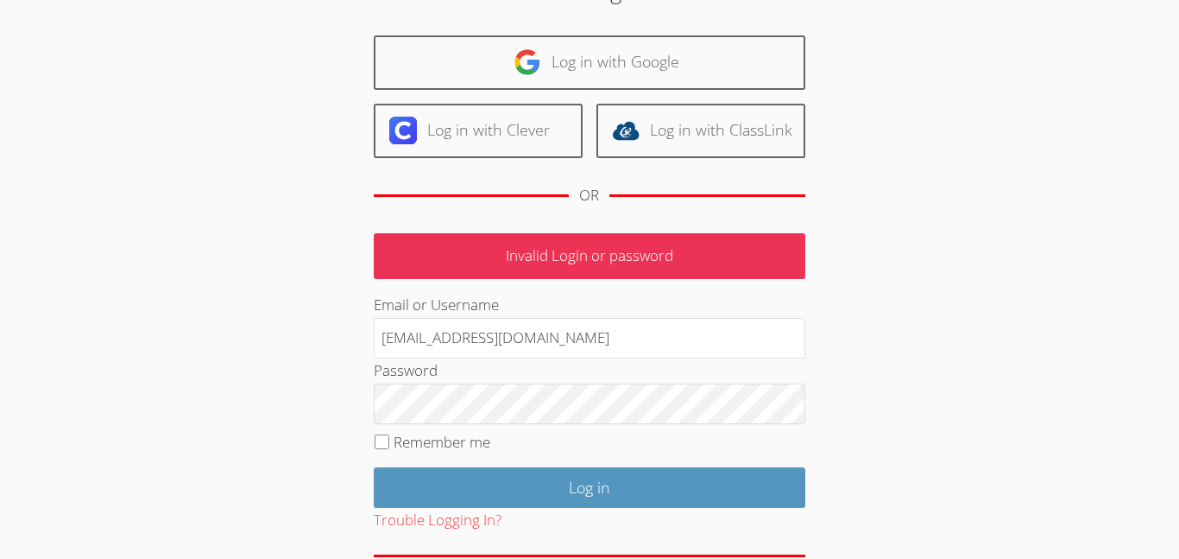
scroll to position [107, 0]
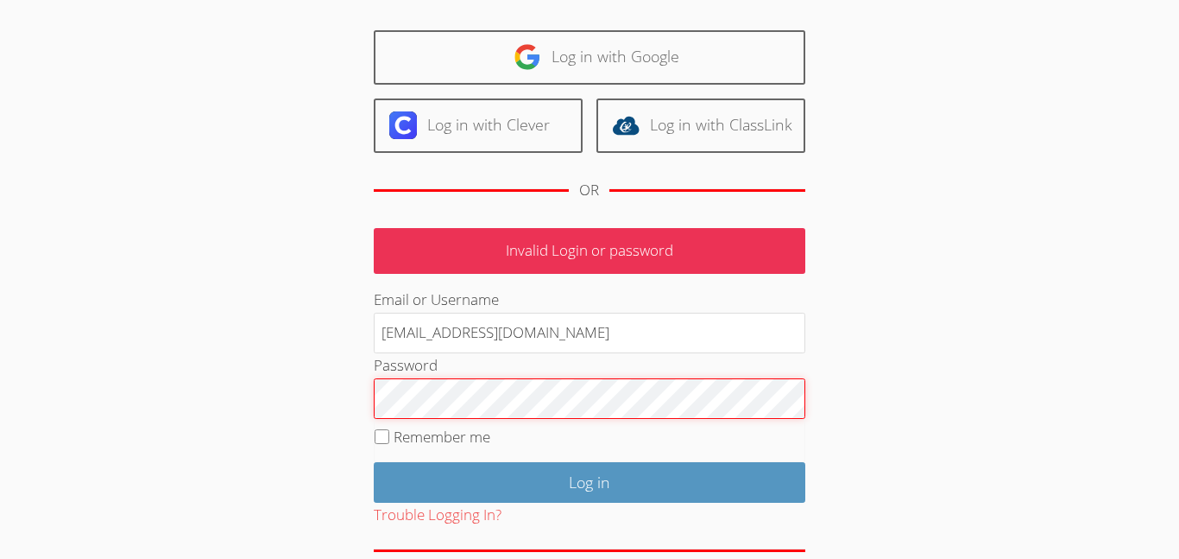
click at [374, 462] on input "Log in" at bounding box center [590, 482] width 432 height 41
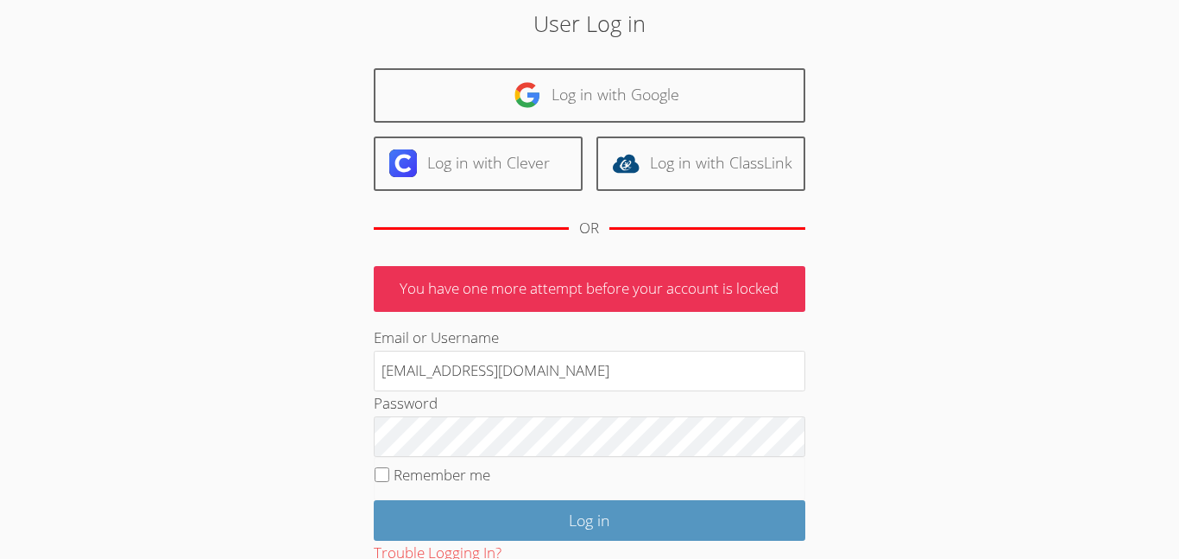
scroll to position [188, 0]
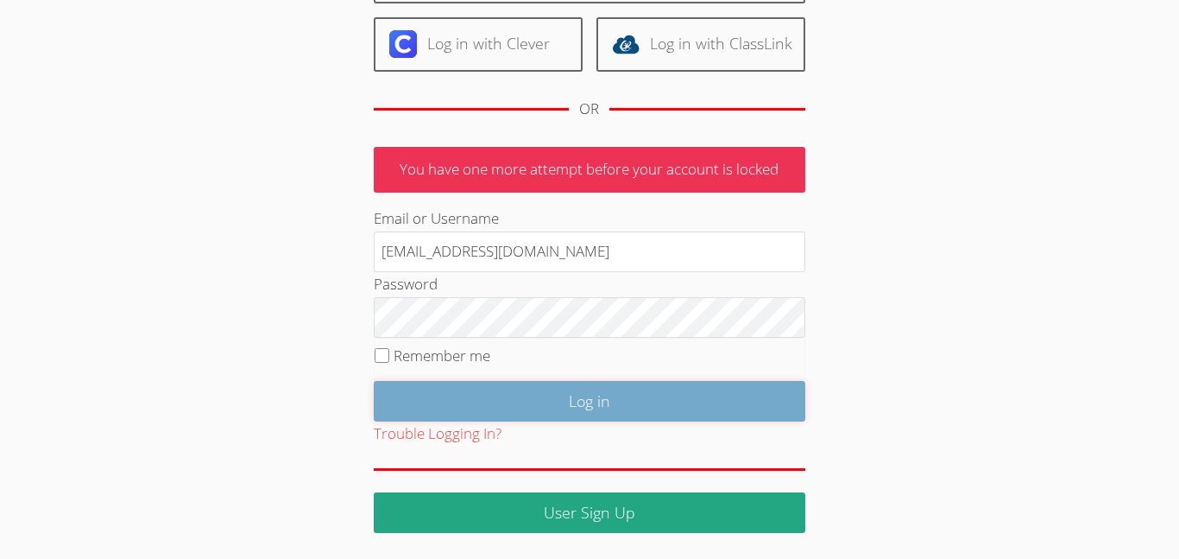
click at [645, 401] on input "Log in" at bounding box center [590, 401] width 432 height 41
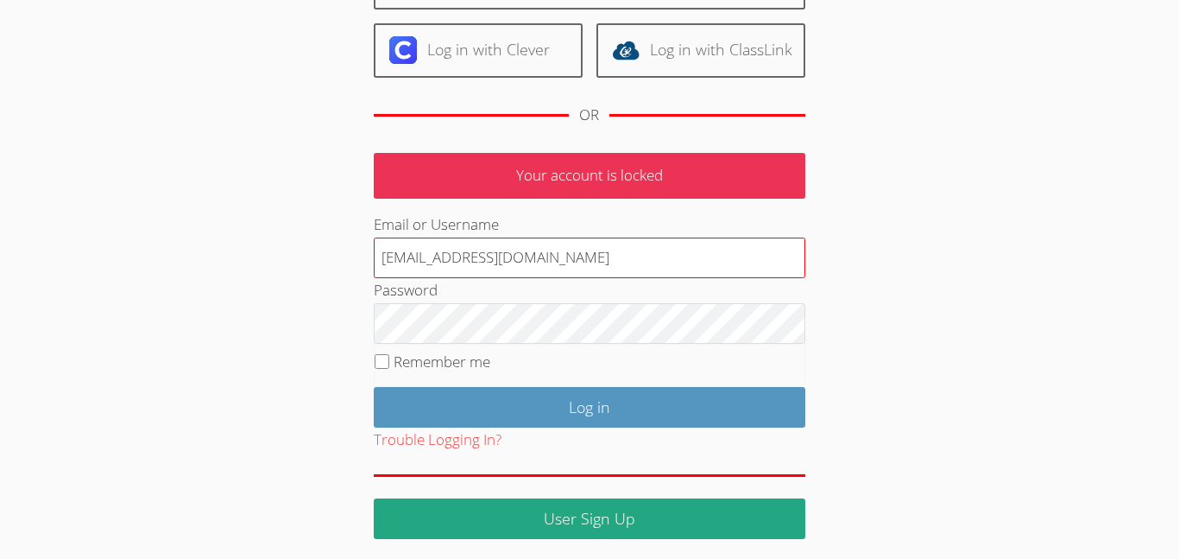
scroll to position [188, 0]
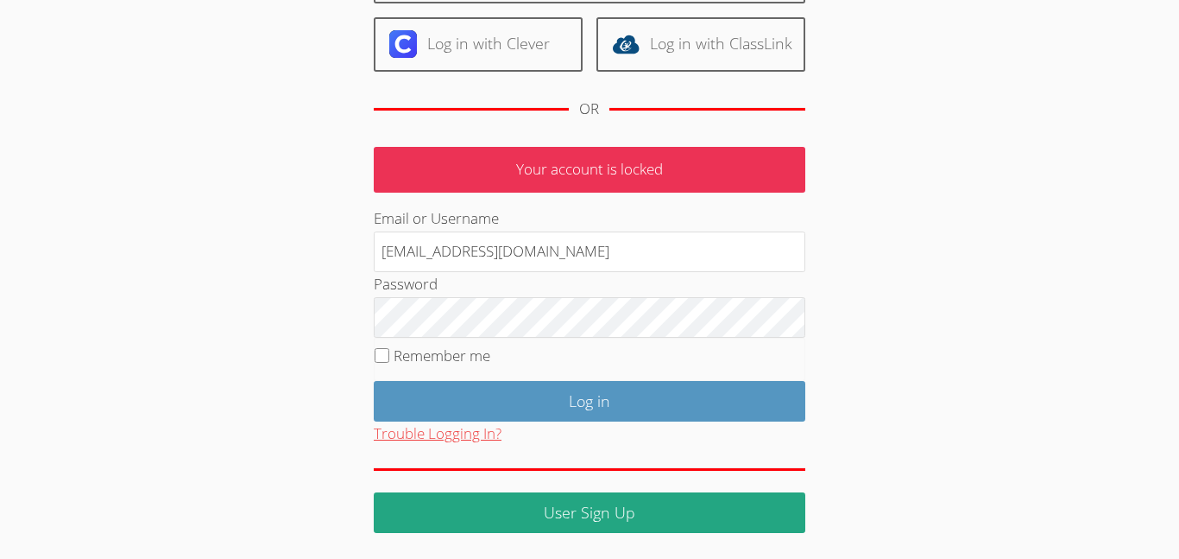
click at [477, 426] on button "Trouble Logging In?" at bounding box center [438, 433] width 128 height 25
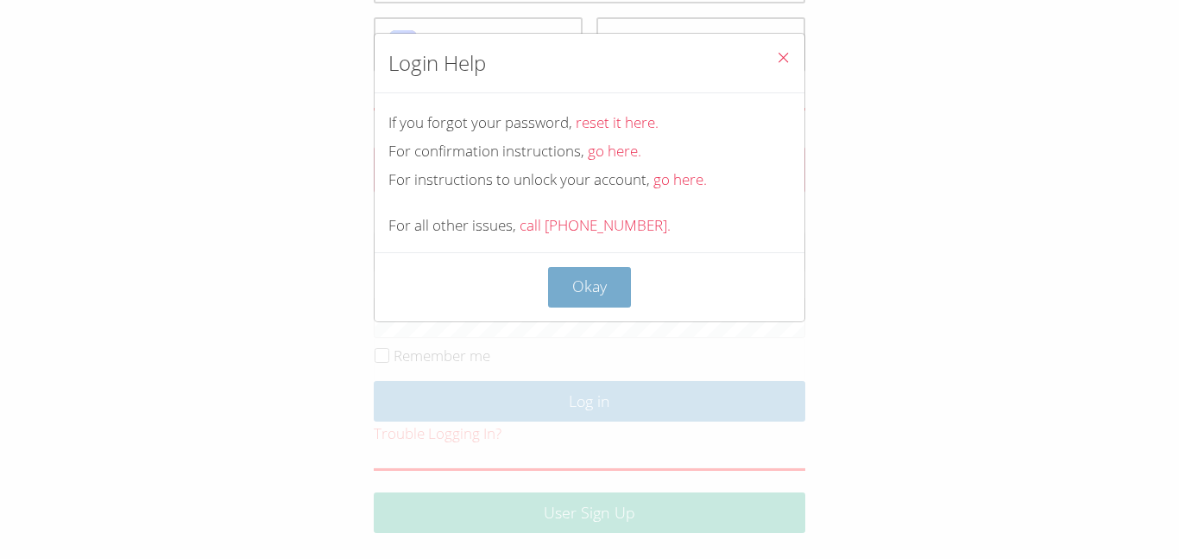
click at [592, 291] on button "Okay" at bounding box center [589, 287] width 83 height 41
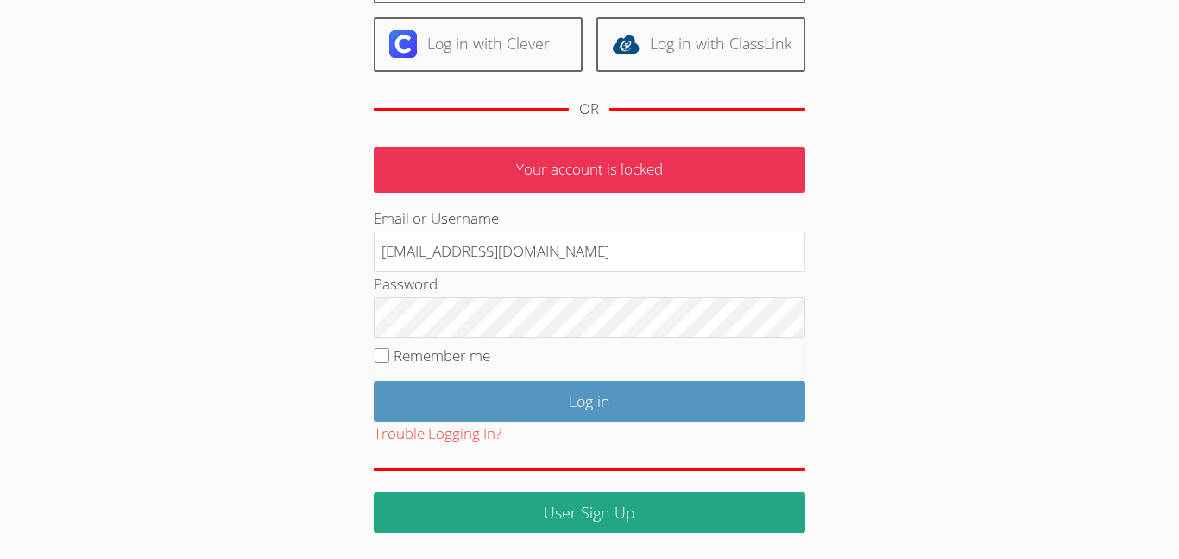
scroll to position [0, 0]
